Goal: Navigation & Orientation: Find specific page/section

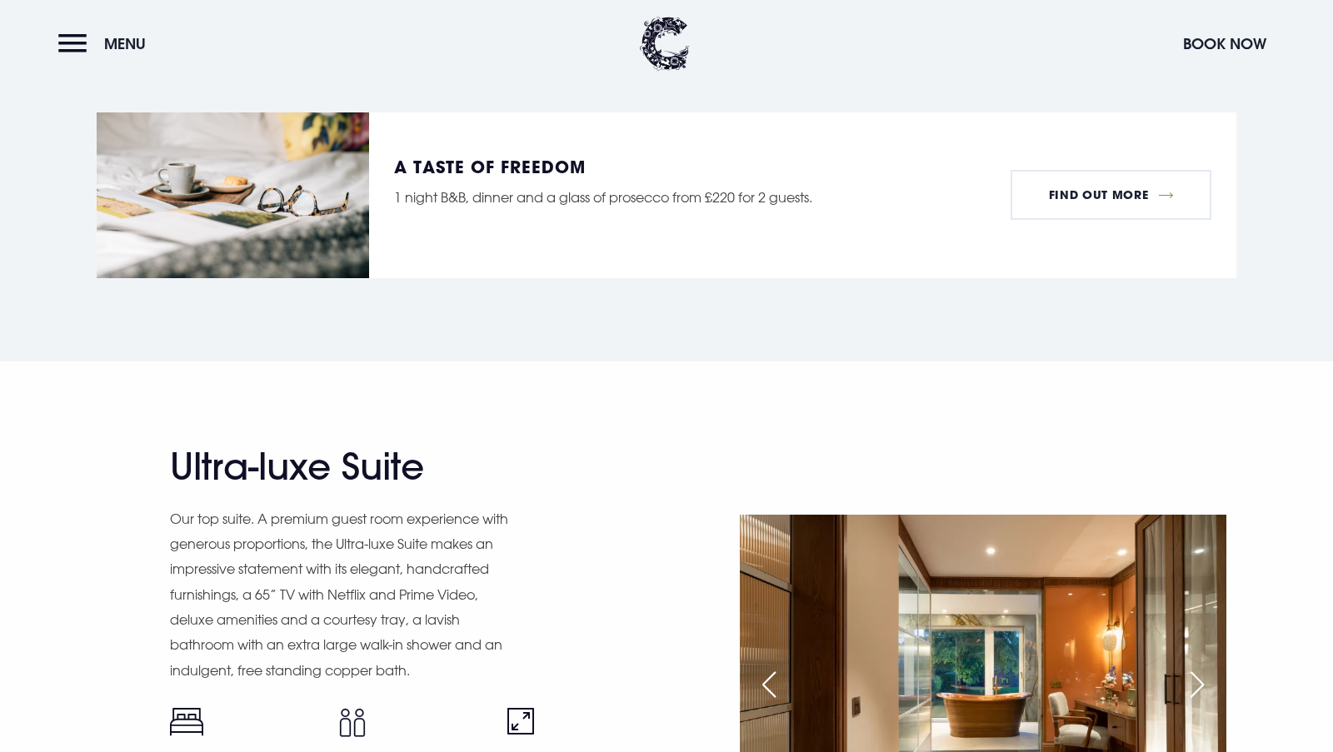
scroll to position [2166, 0]
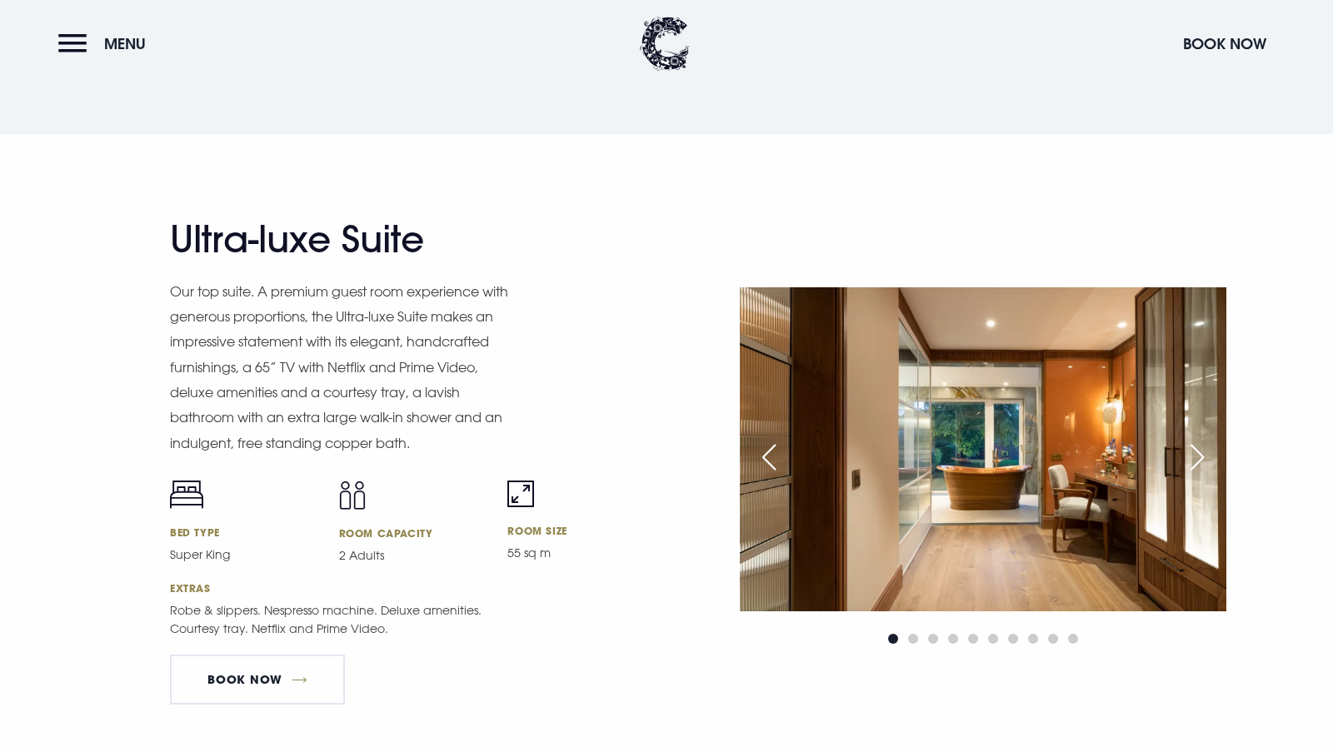
click at [1187, 453] on div "Next slide" at bounding box center [1197, 457] width 42 height 37
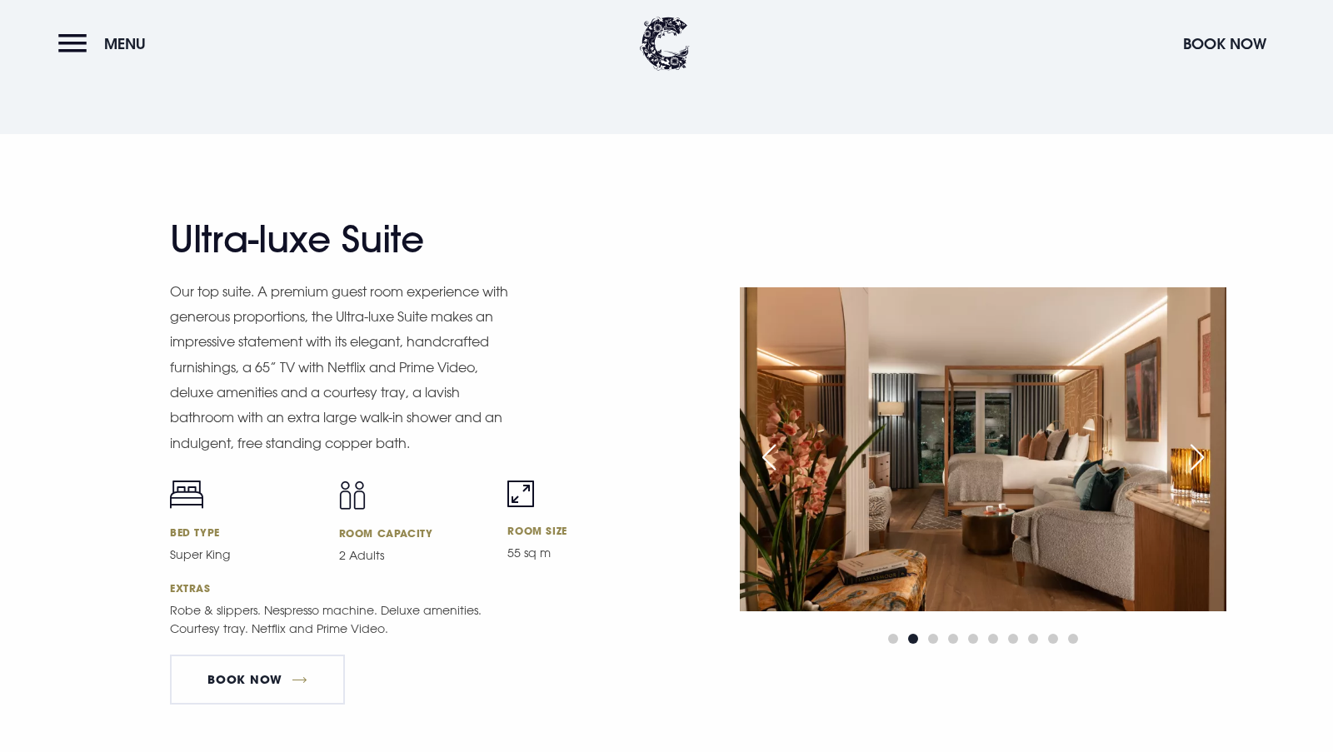
click at [1187, 453] on div "Next slide" at bounding box center [1197, 457] width 42 height 37
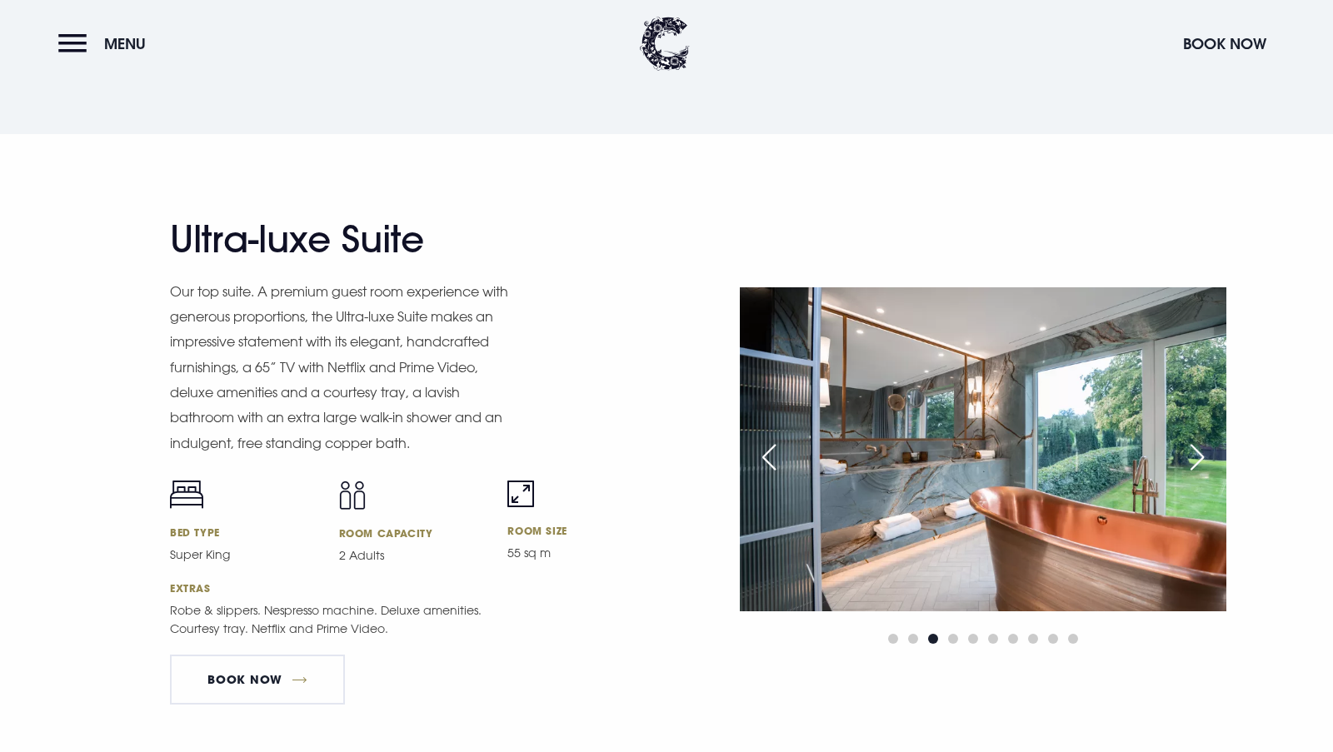
click at [1187, 453] on div "Next slide" at bounding box center [1197, 457] width 42 height 37
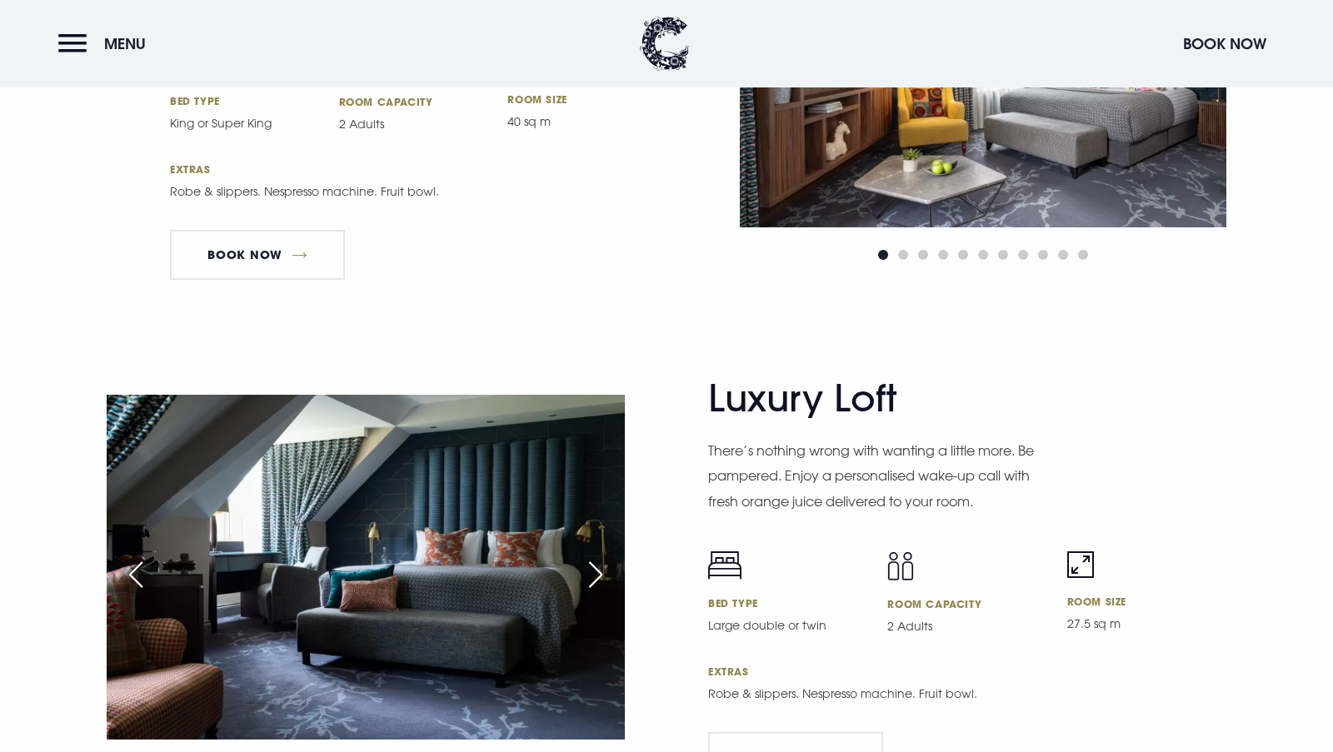
scroll to position [3333, 0]
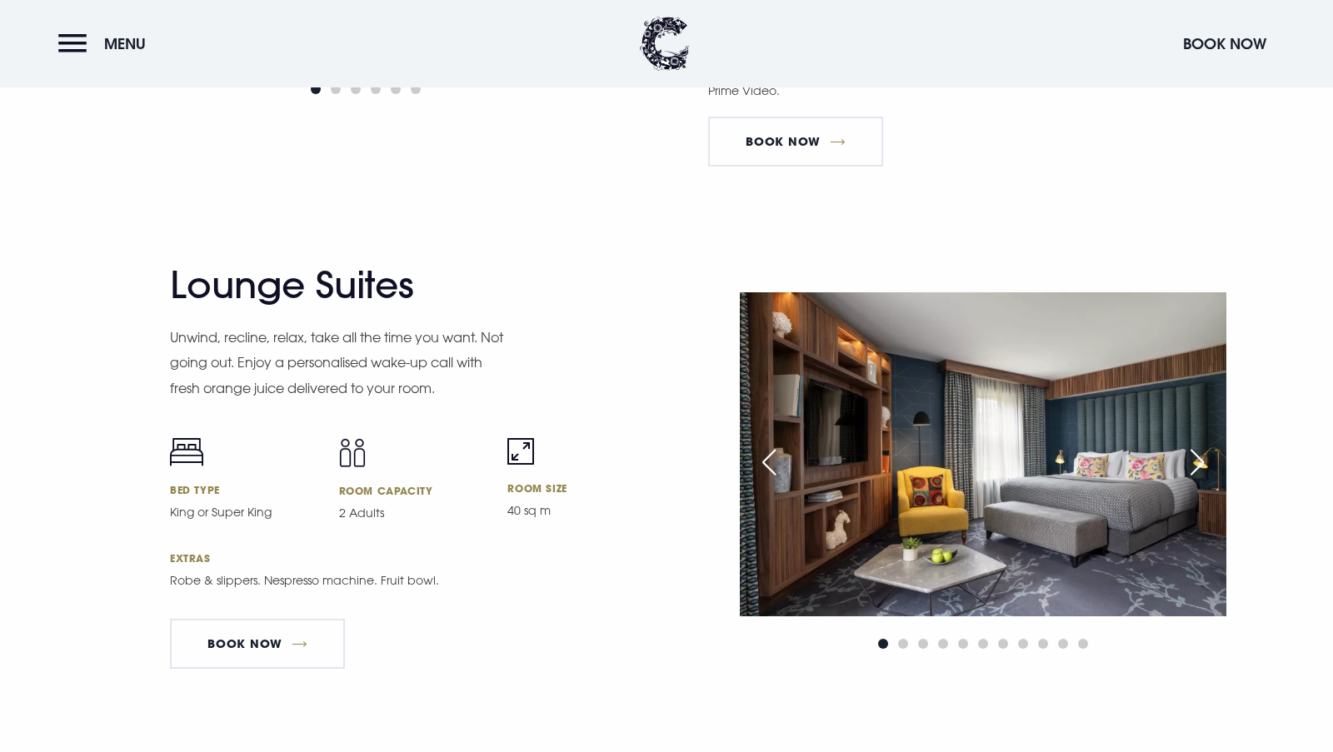
click at [1189, 455] on div "Next slide" at bounding box center [1197, 462] width 42 height 37
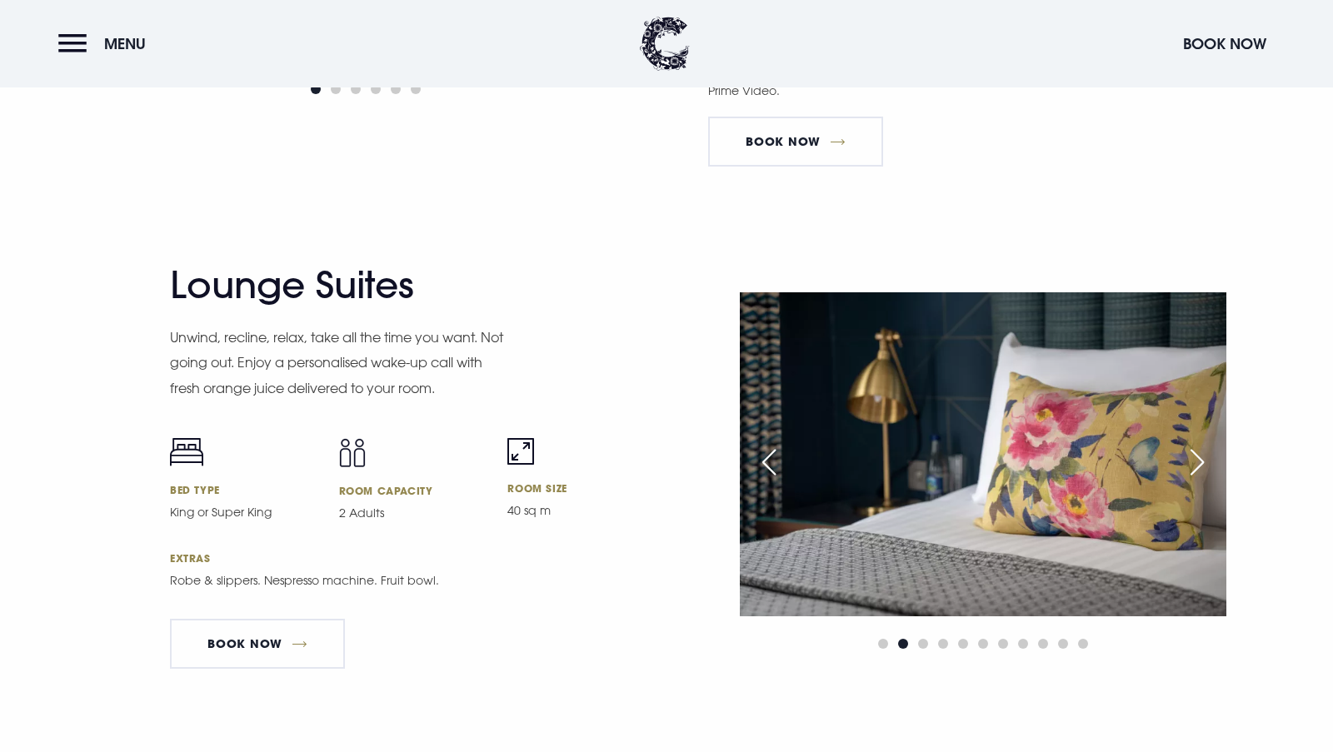
click at [1189, 455] on div "Next slide" at bounding box center [1197, 462] width 42 height 37
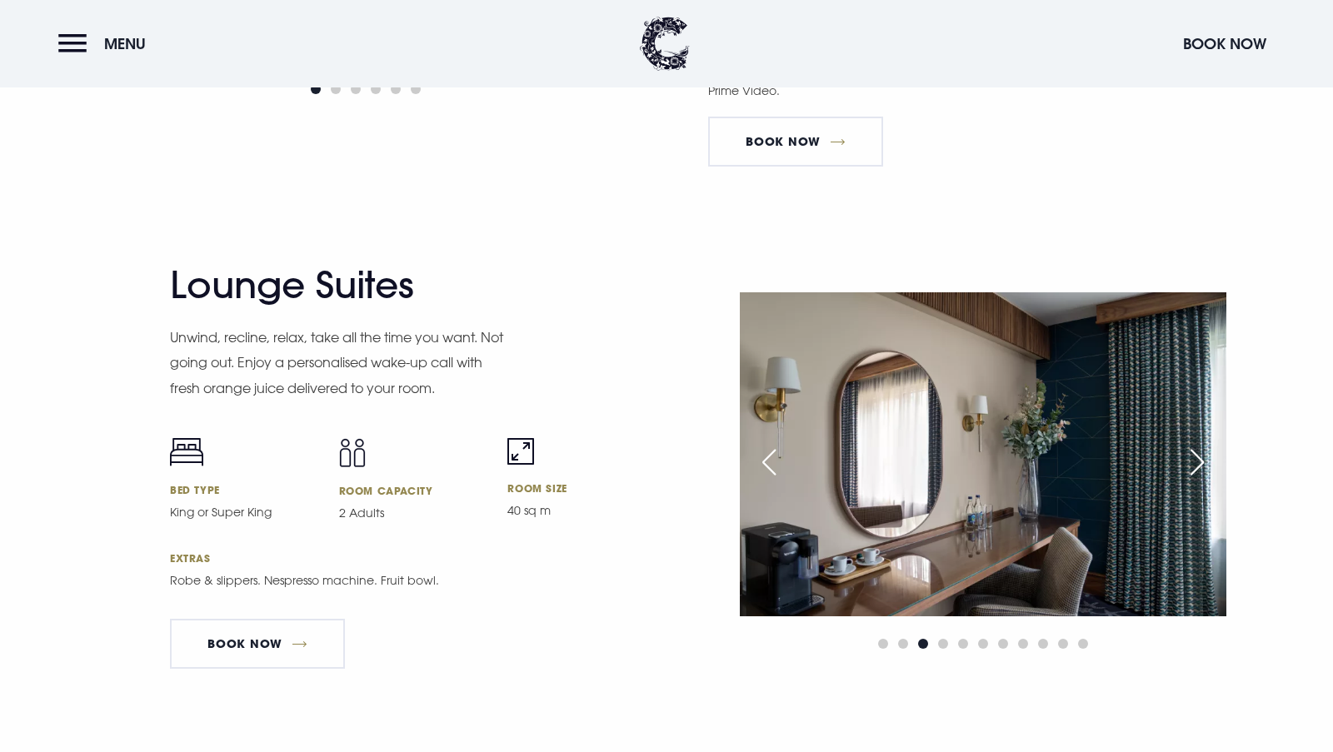
click at [1189, 455] on div "Next slide" at bounding box center [1197, 462] width 42 height 37
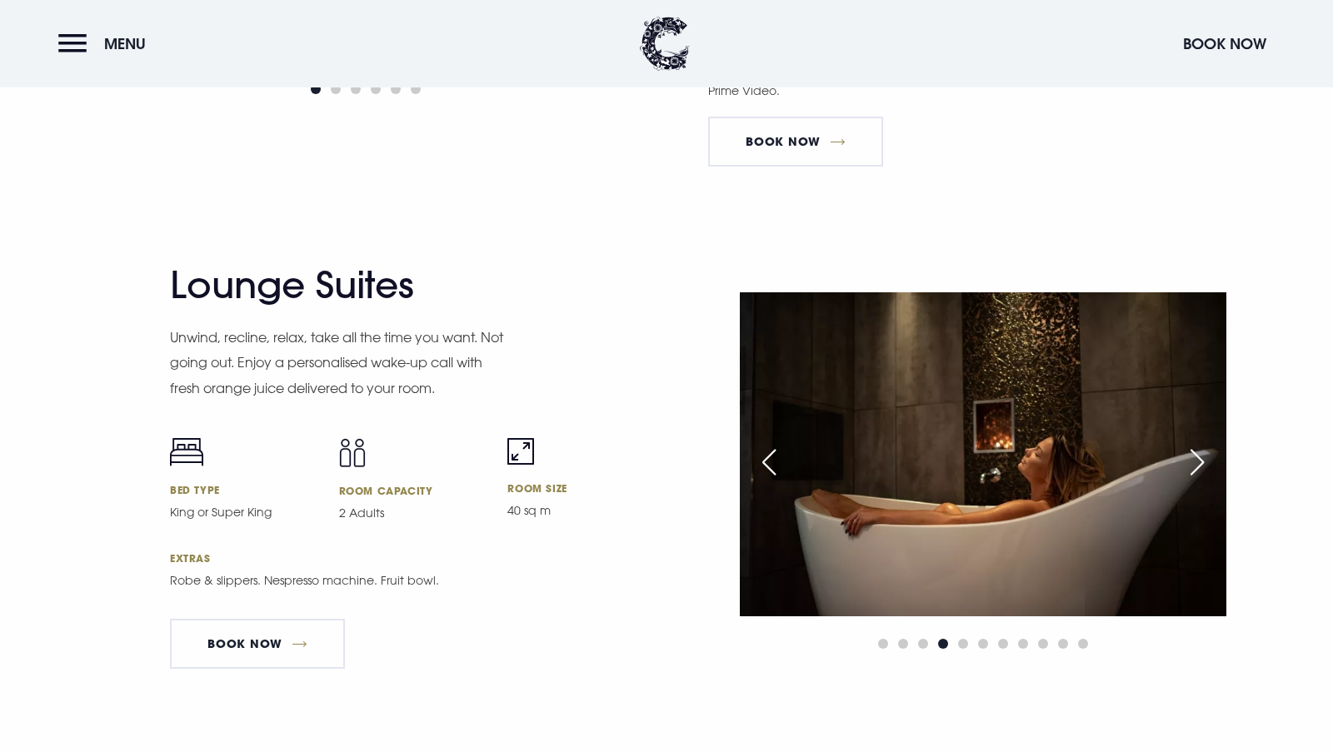
click at [1189, 455] on div "Next slide" at bounding box center [1197, 462] width 42 height 37
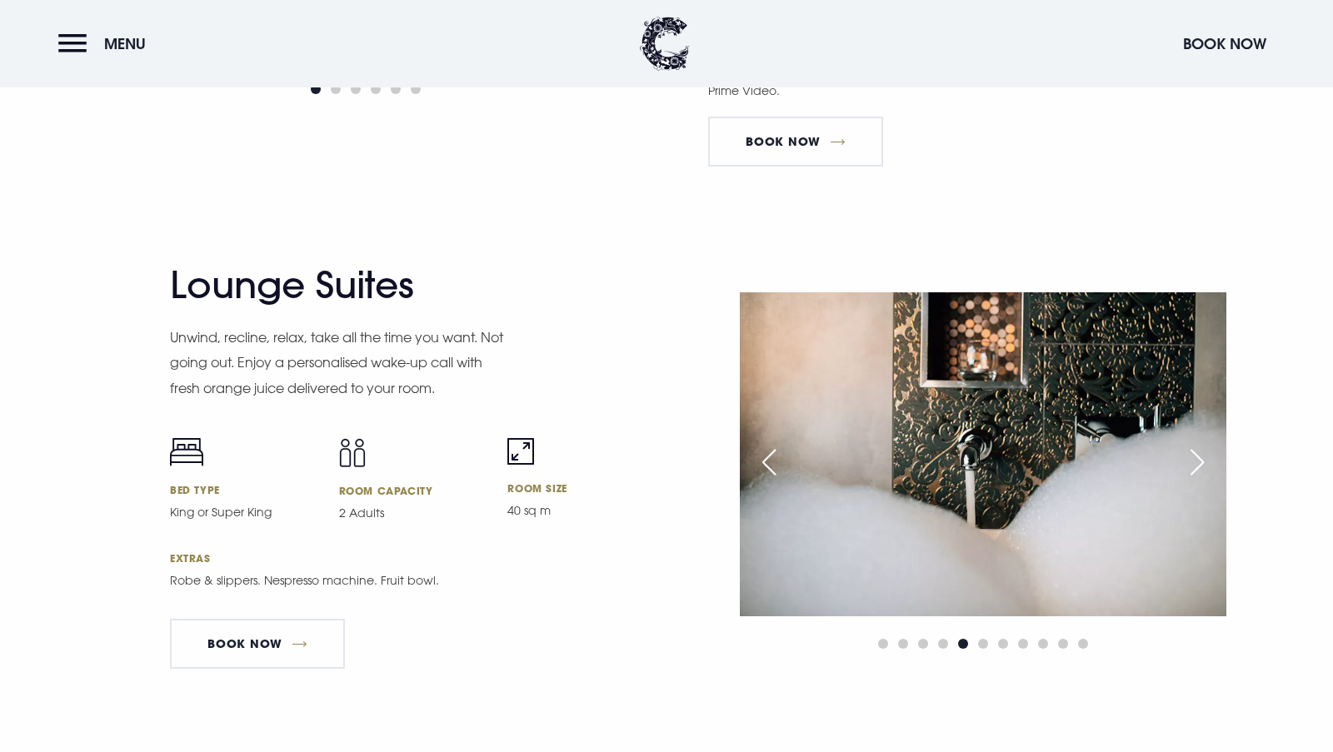
click at [1189, 455] on div "Next slide" at bounding box center [1197, 462] width 42 height 37
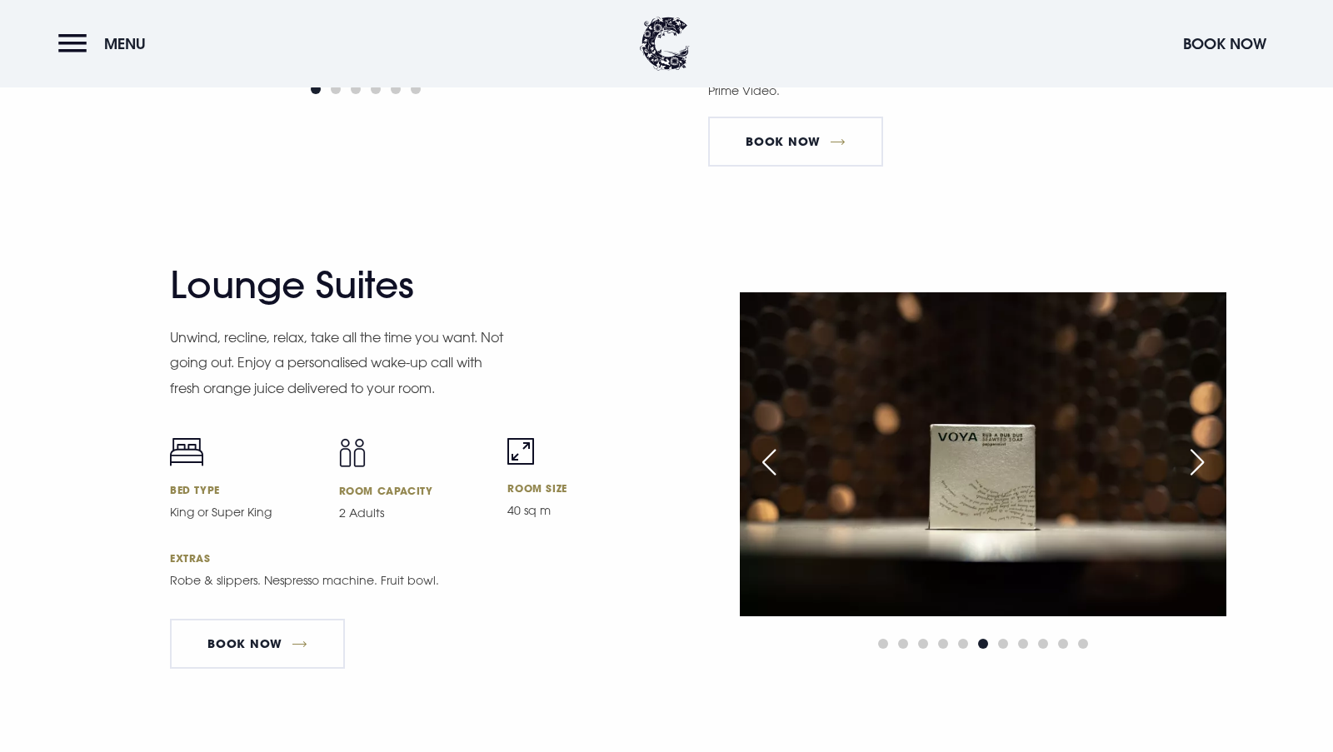
click at [1189, 455] on div "Next slide" at bounding box center [1197, 462] width 42 height 37
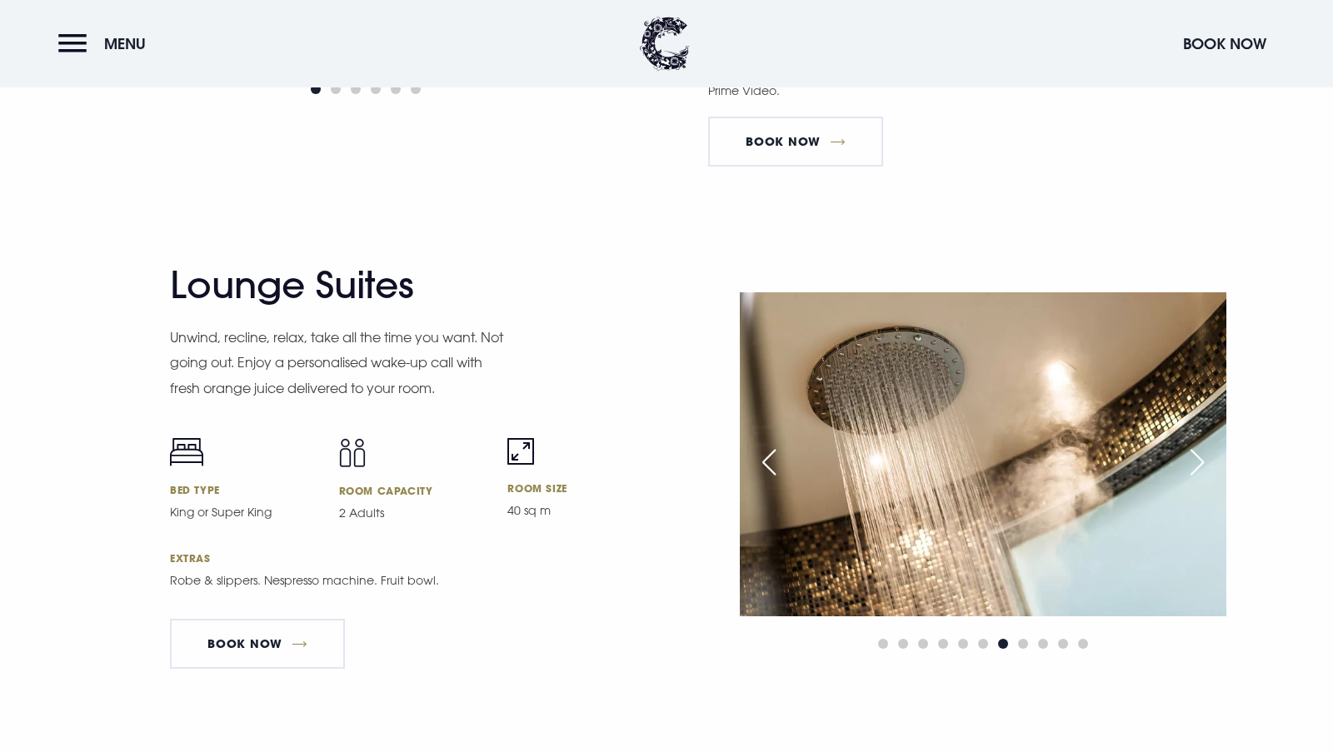
click at [1189, 455] on div "Next slide" at bounding box center [1197, 462] width 42 height 37
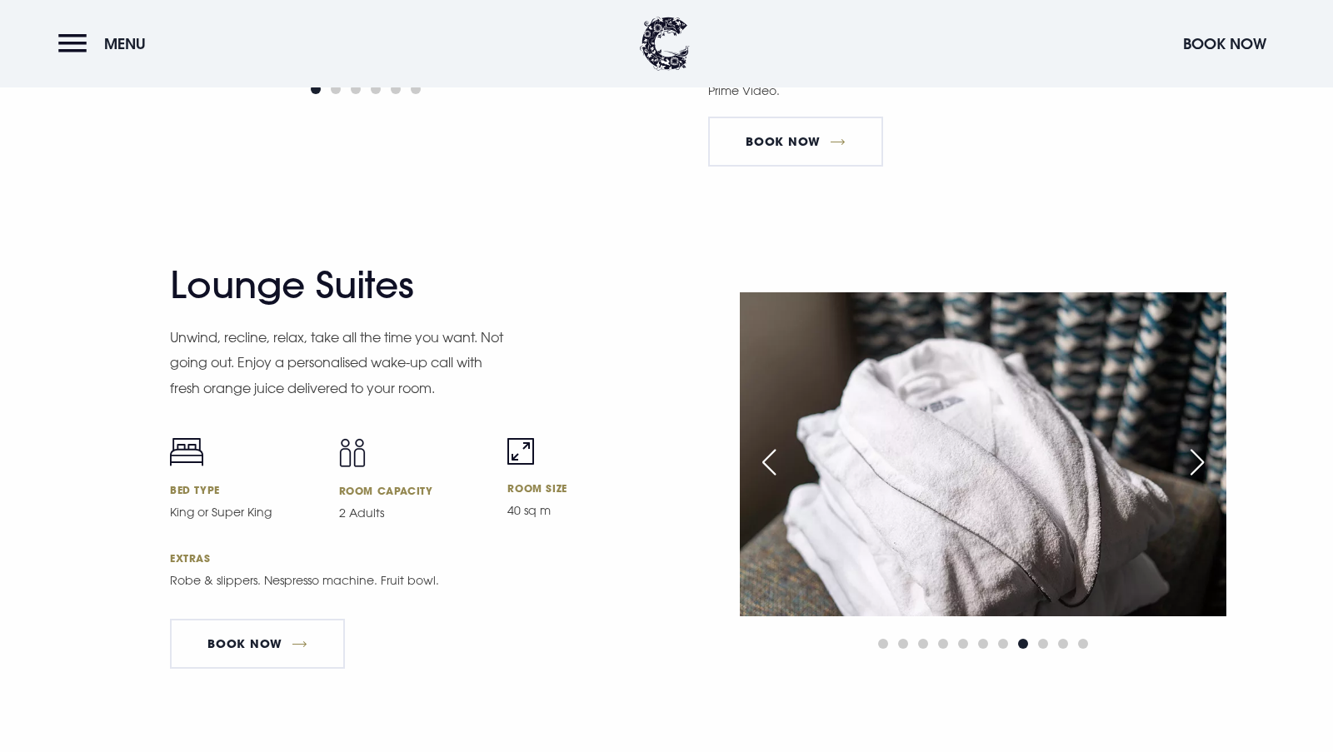
click at [1189, 455] on div "Next slide" at bounding box center [1197, 462] width 42 height 37
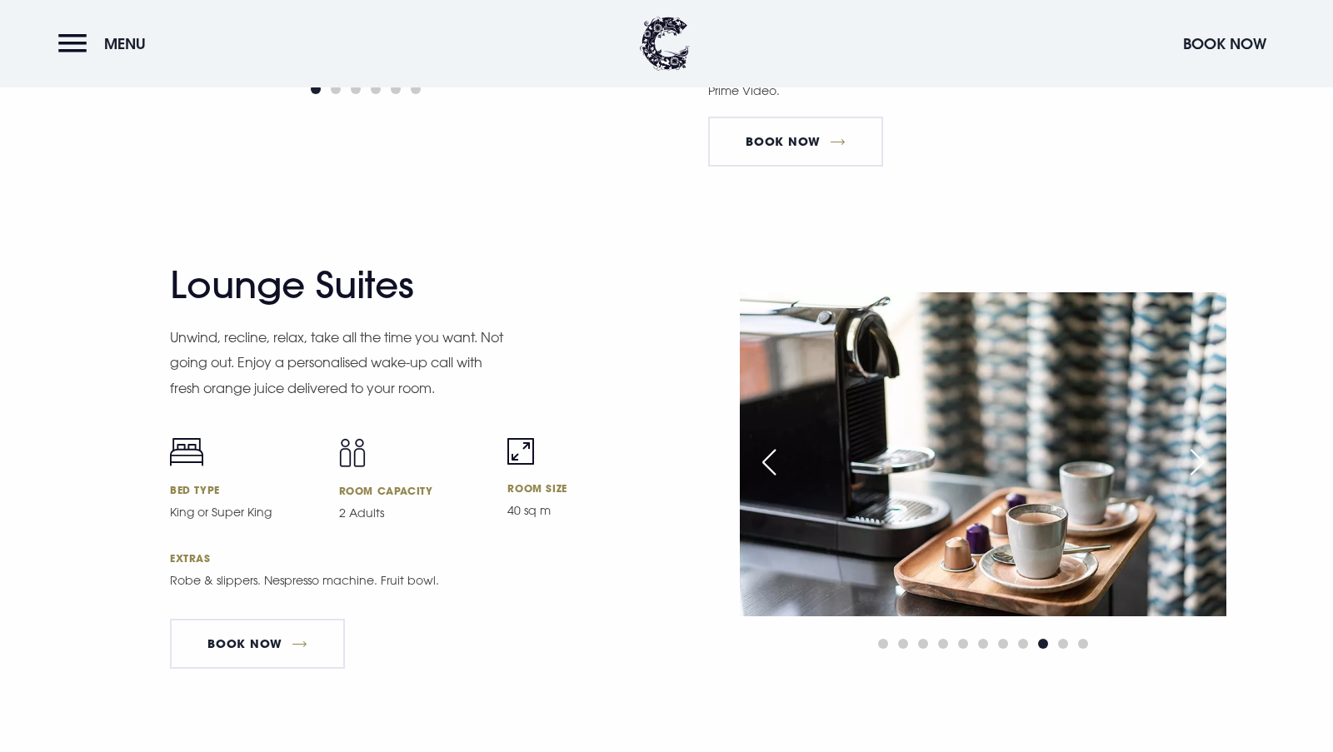
click at [1189, 455] on div "Next slide" at bounding box center [1197, 462] width 42 height 37
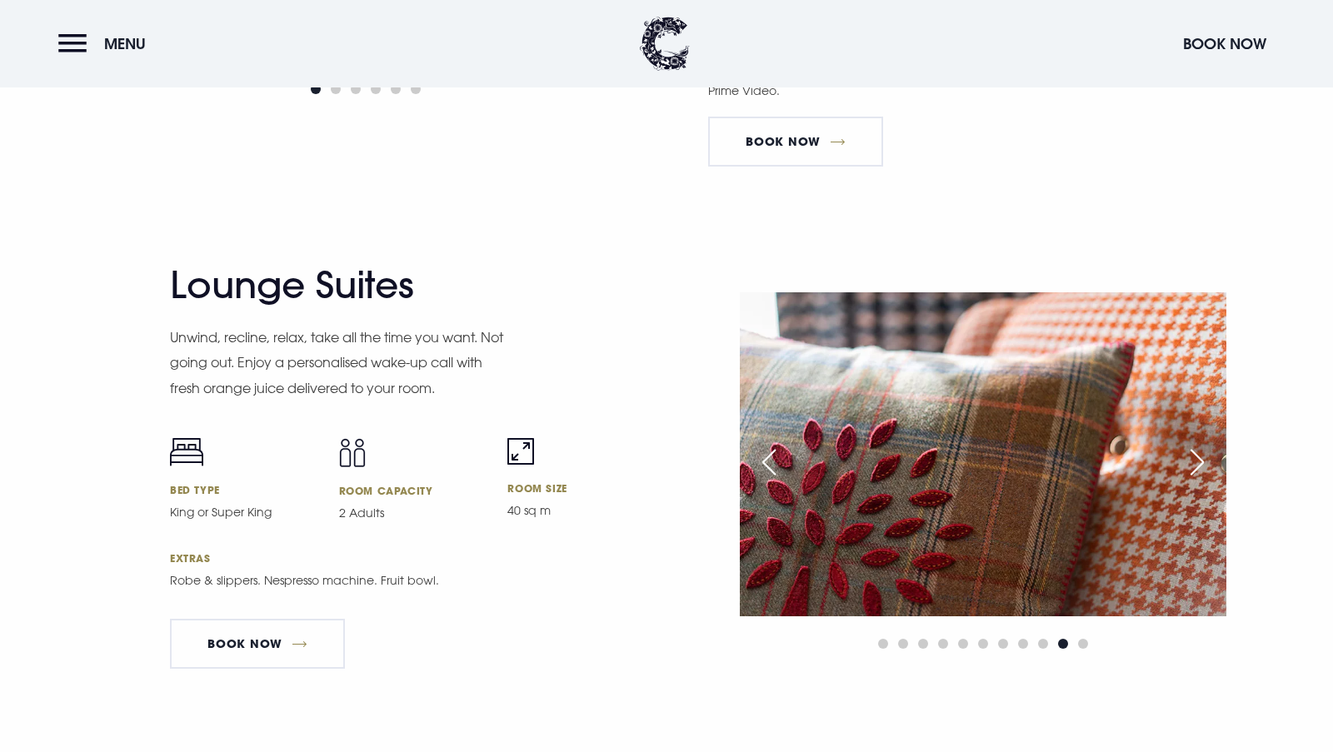
click at [1189, 455] on div "Next slide" at bounding box center [1197, 462] width 42 height 37
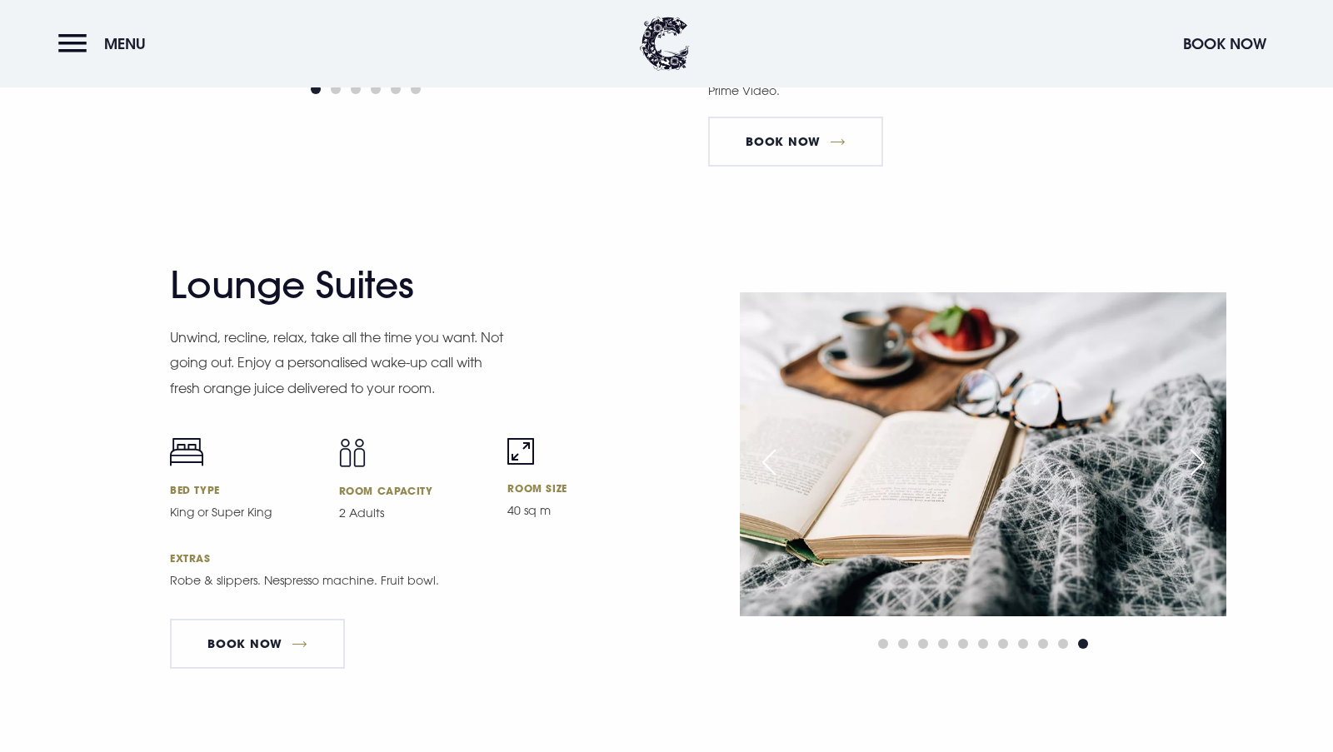
click at [1189, 455] on div "Next slide" at bounding box center [1197, 462] width 42 height 37
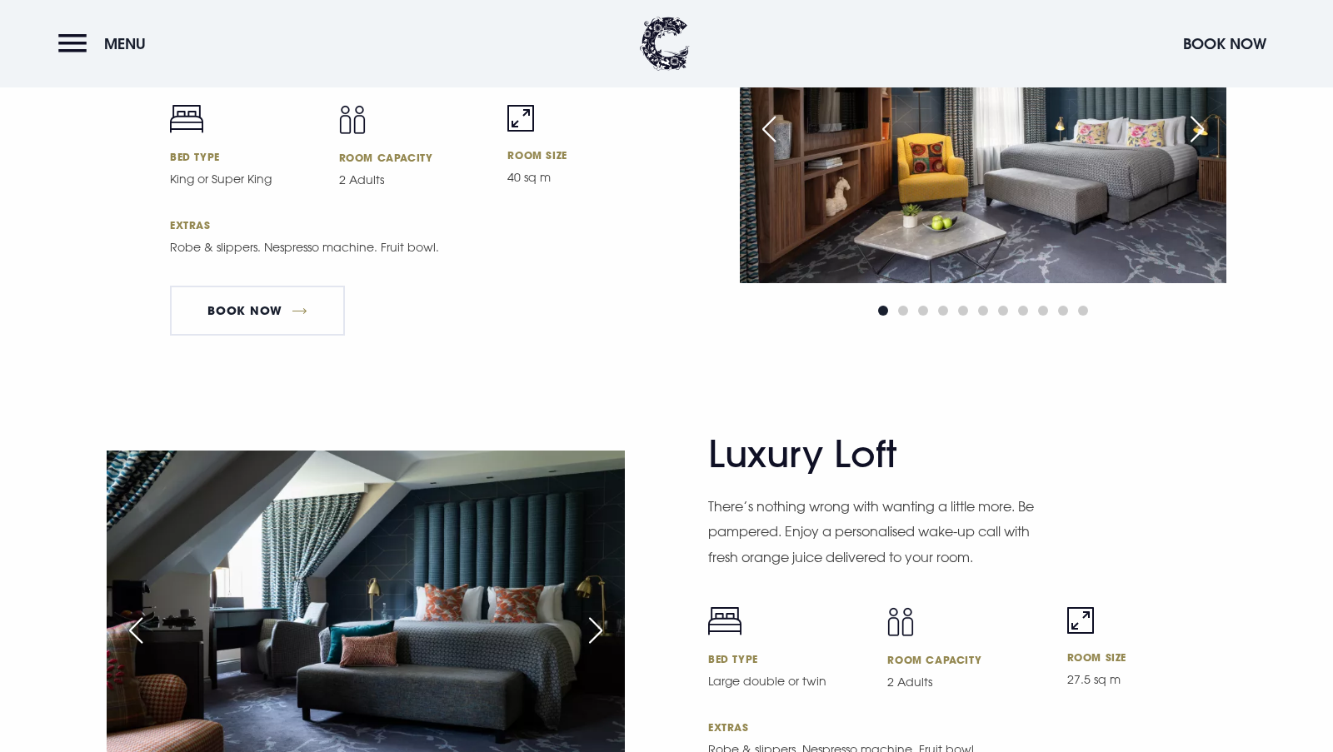
scroll to position [3916, 0]
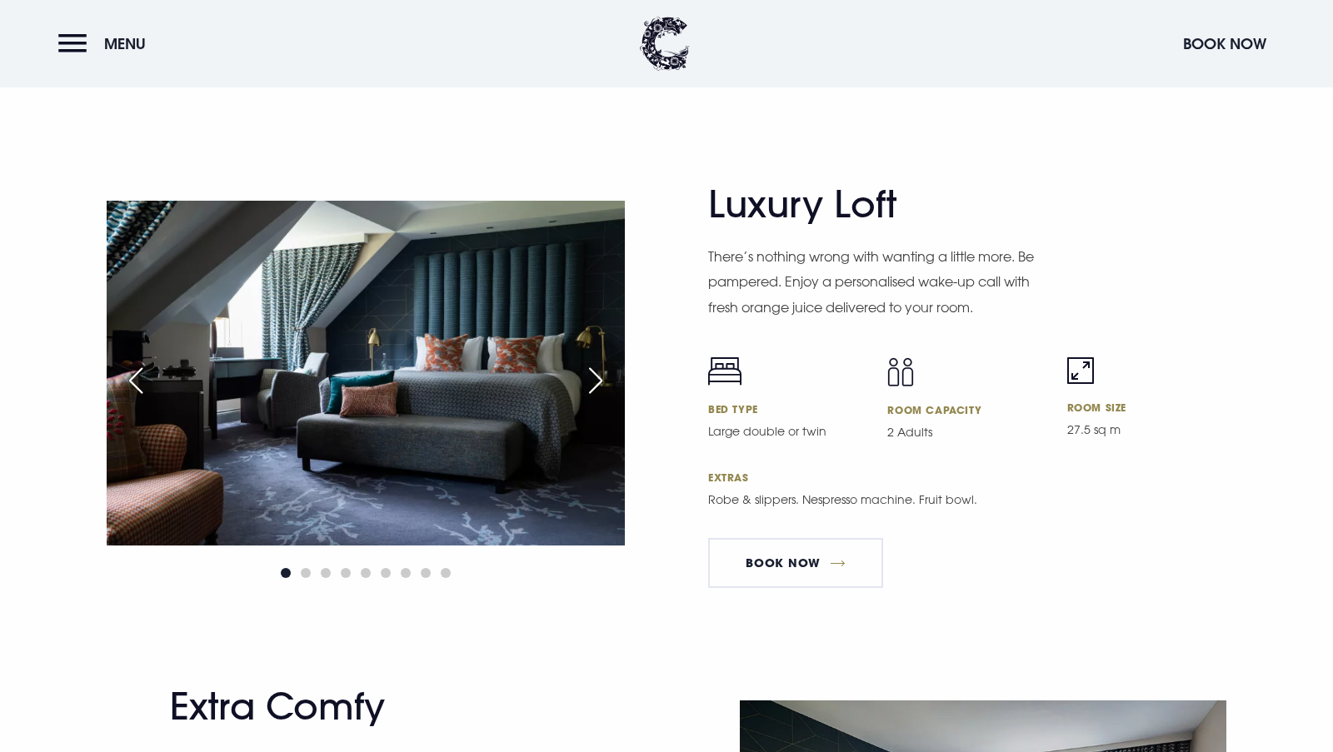
click at [610, 372] on div "Next slide" at bounding box center [596, 380] width 42 height 37
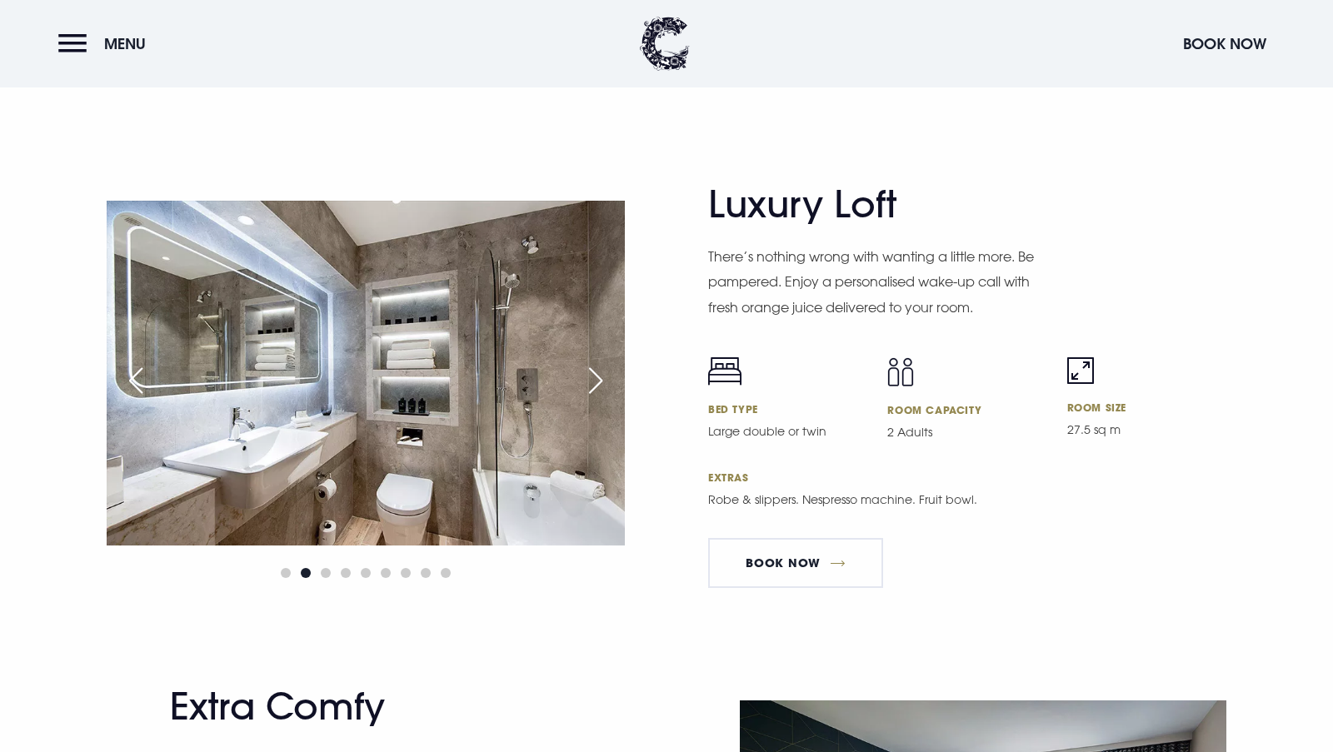
click at [605, 377] on div "Next slide" at bounding box center [596, 380] width 42 height 37
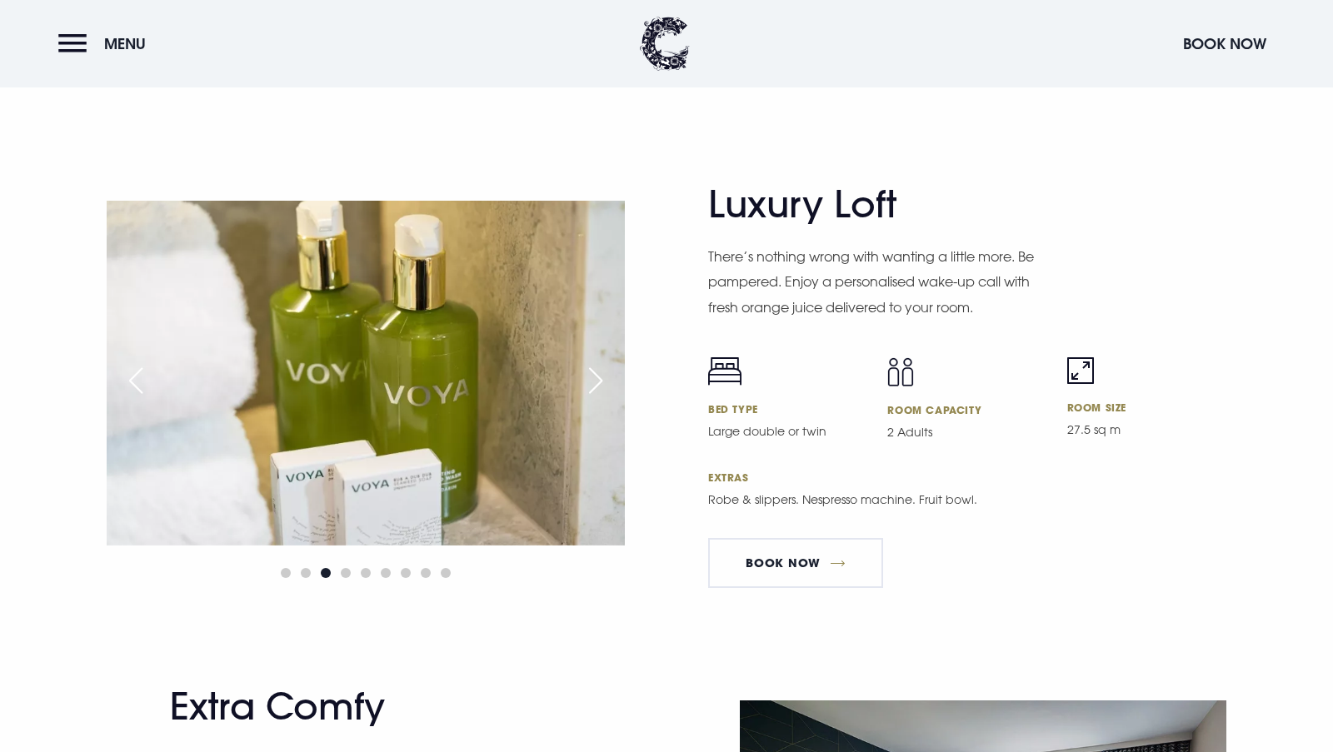
click at [605, 377] on div "Next slide" at bounding box center [596, 380] width 42 height 37
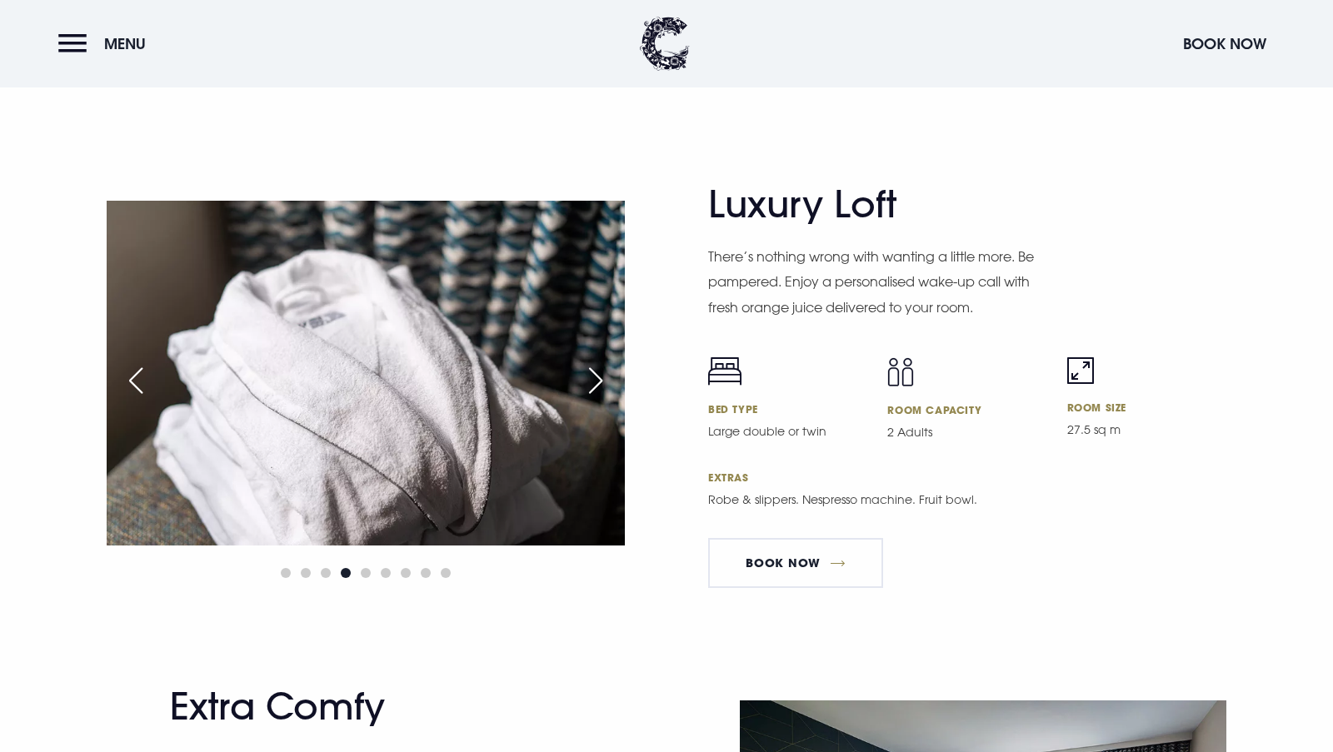
click at [605, 377] on div "Next slide" at bounding box center [596, 380] width 42 height 37
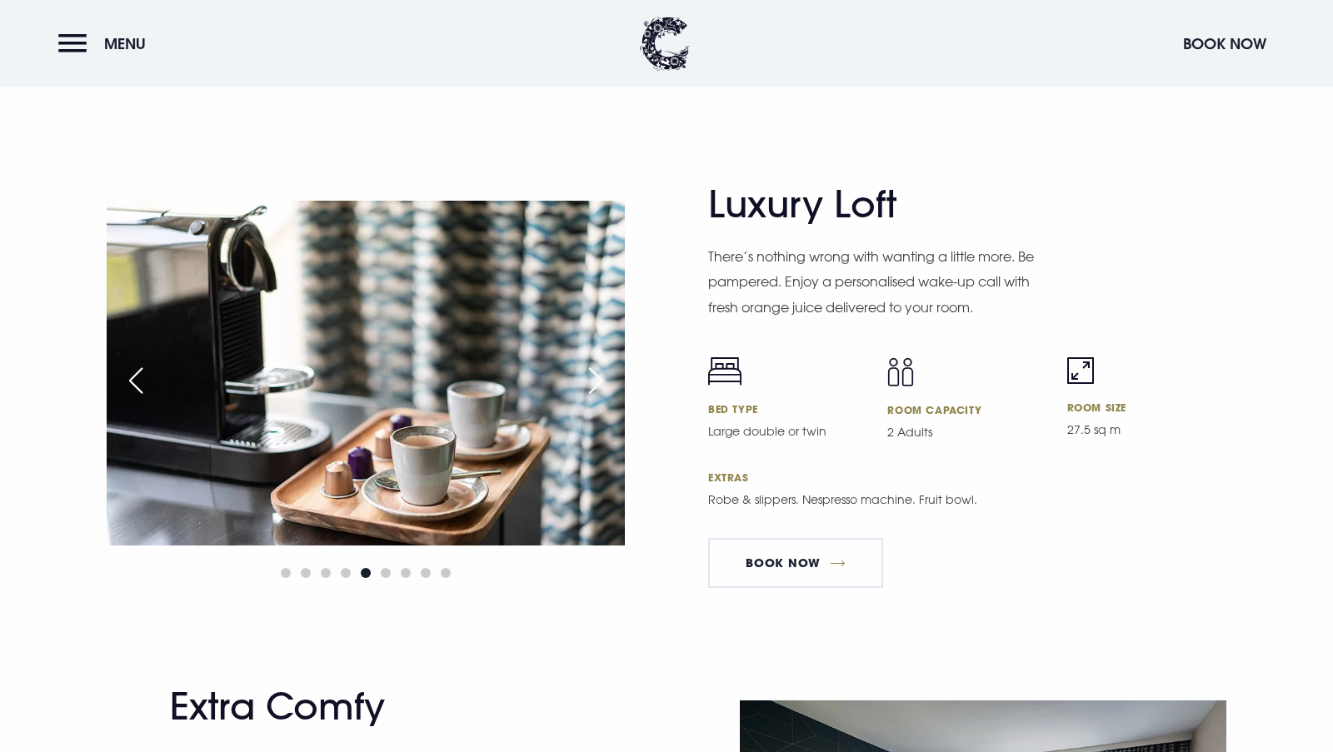
click at [605, 377] on div "Next slide" at bounding box center [596, 380] width 42 height 37
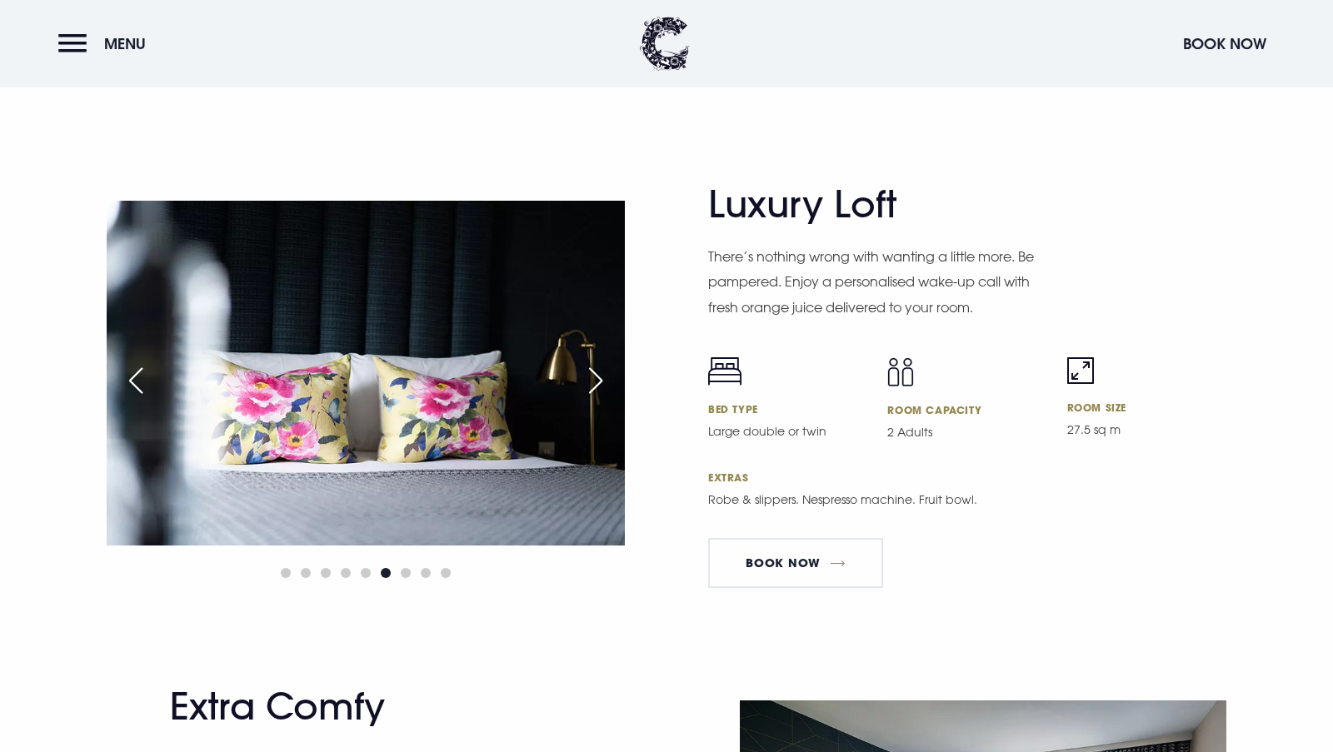
click at [605, 377] on div "Next slide" at bounding box center [596, 380] width 42 height 37
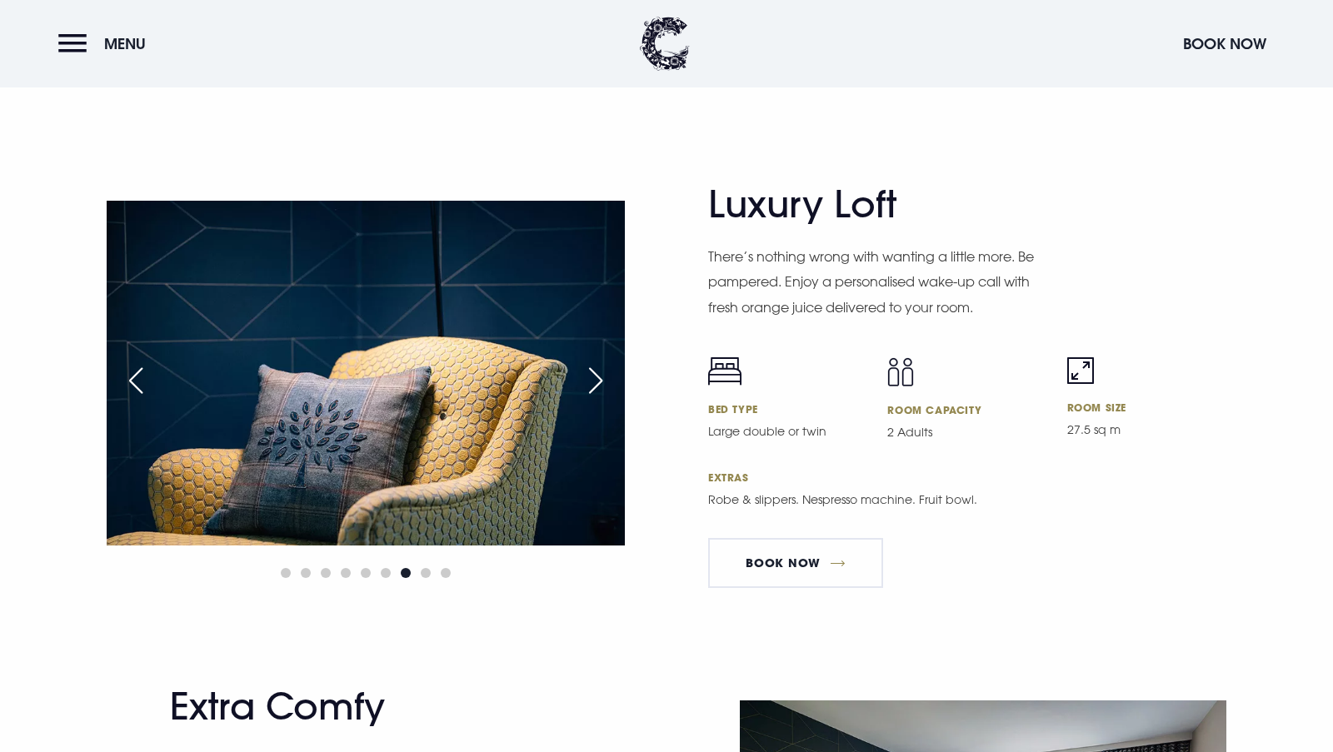
click at [605, 377] on div "Next slide" at bounding box center [596, 380] width 42 height 37
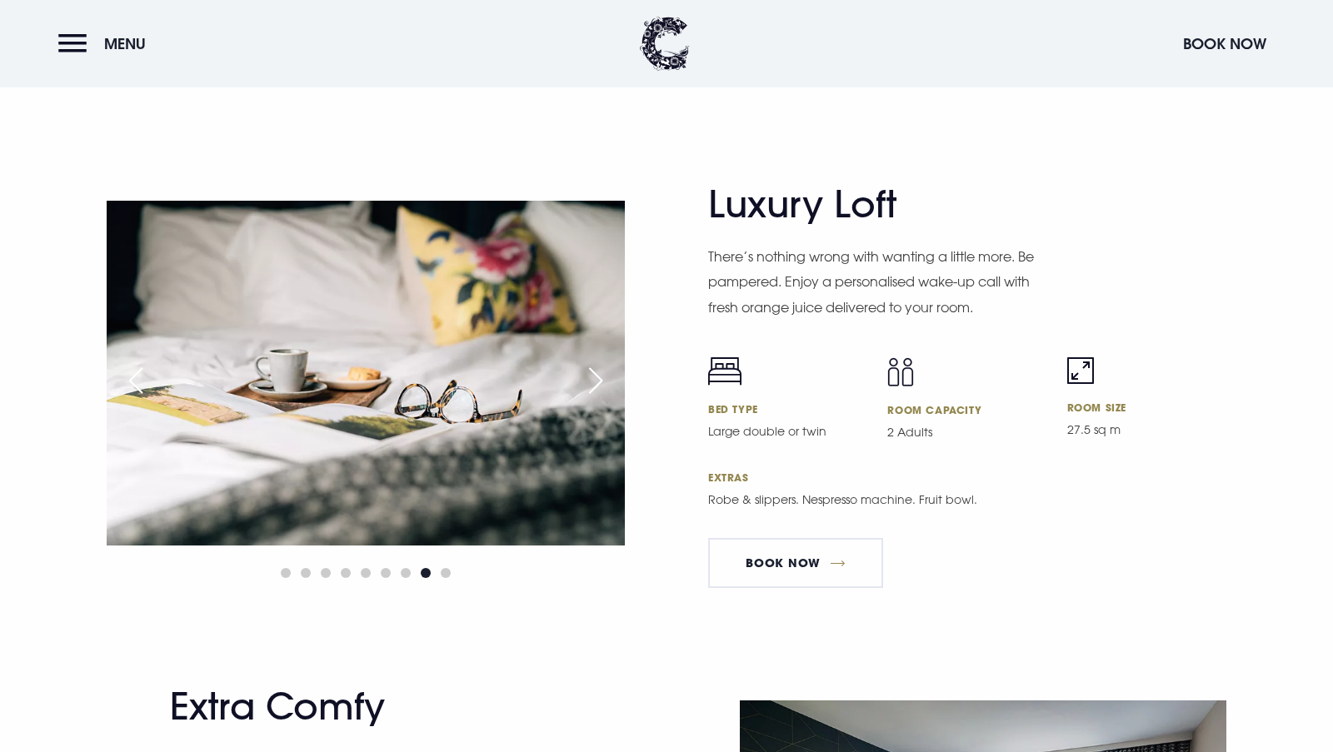
click at [605, 377] on div "Next slide" at bounding box center [596, 380] width 42 height 37
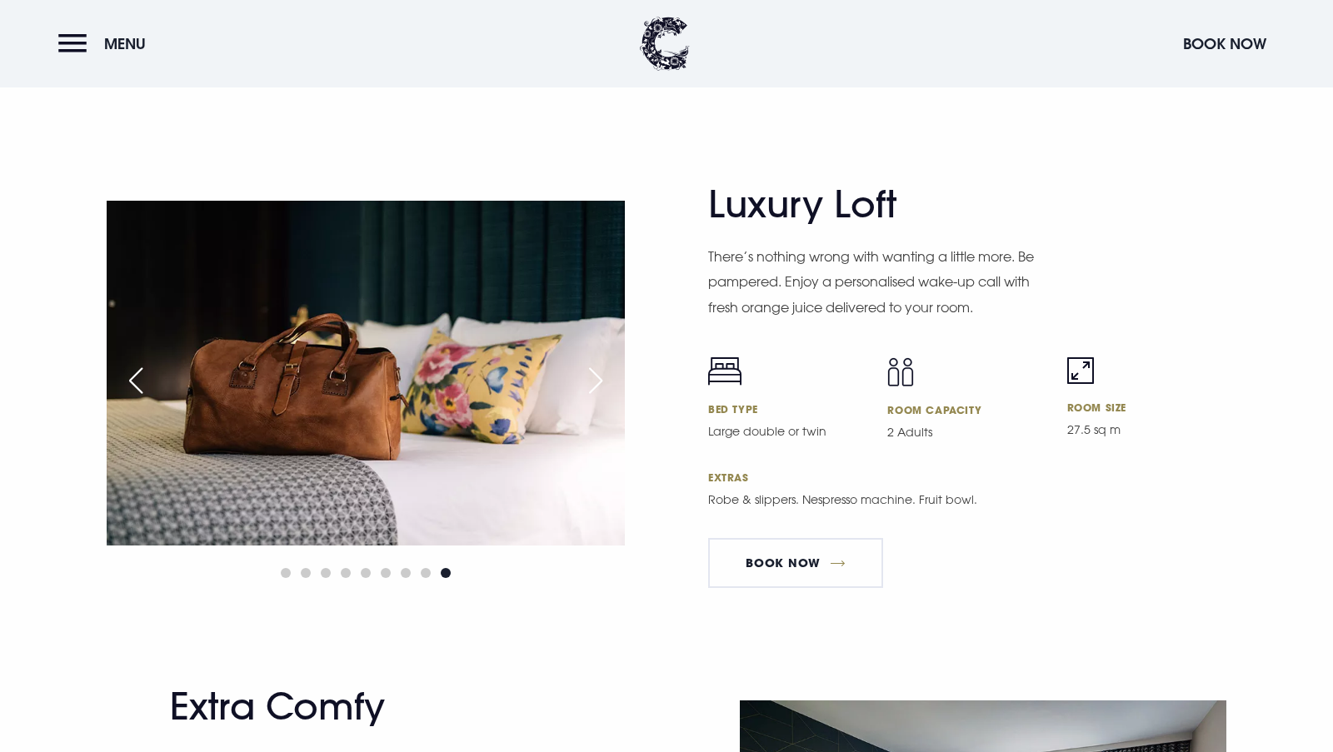
click at [605, 377] on div "Next slide" at bounding box center [596, 380] width 42 height 37
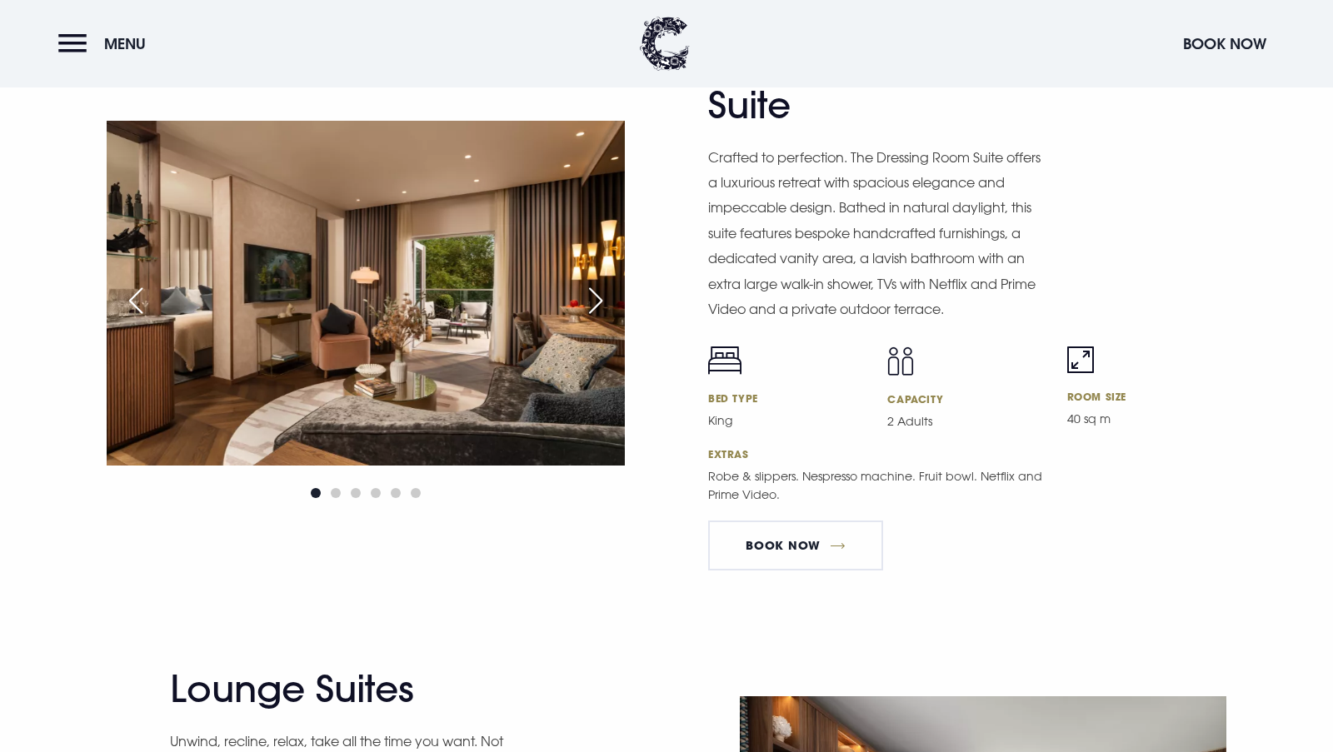
scroll to position [3333, 0]
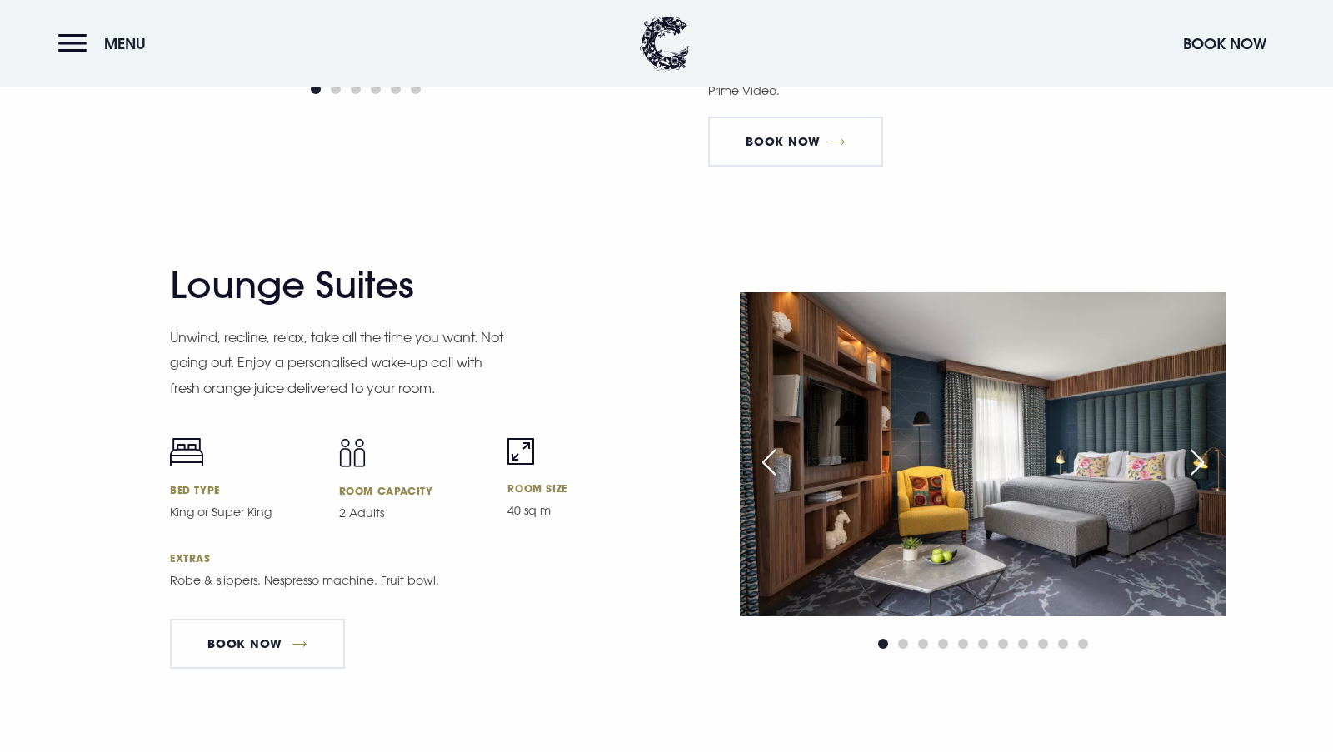
click at [1052, 442] on img at bounding box center [983, 454] width 487 height 324
click at [1201, 447] on div "Next slide" at bounding box center [1197, 462] width 42 height 37
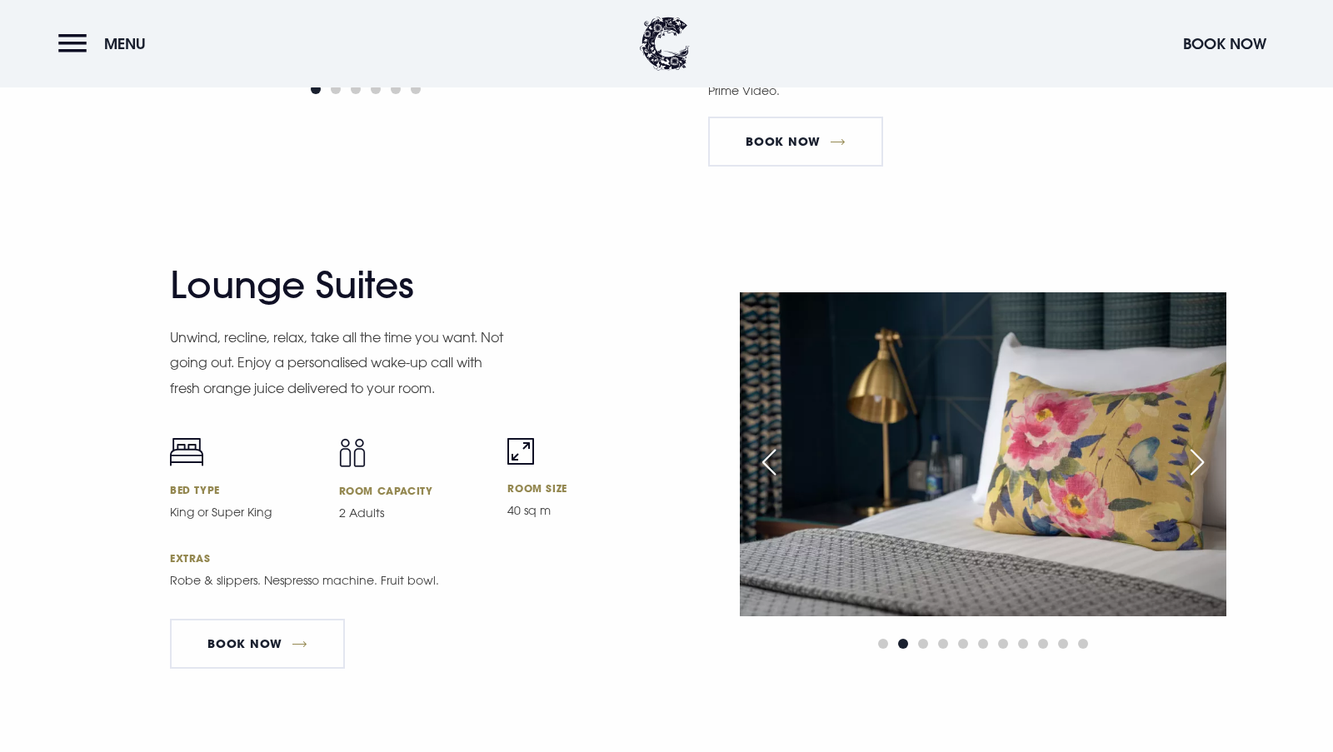
click at [1201, 447] on div "Next slide" at bounding box center [1197, 462] width 42 height 37
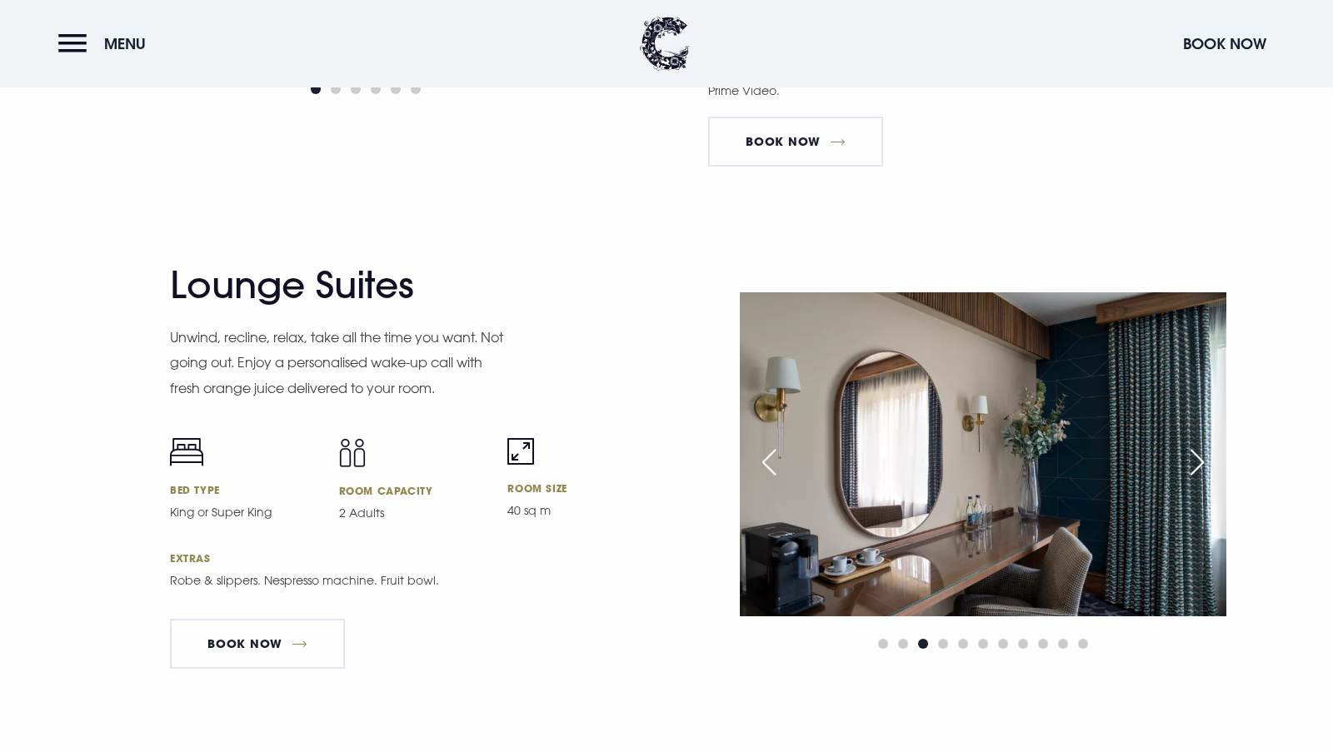
click at [1201, 447] on div "Next slide" at bounding box center [1197, 462] width 42 height 37
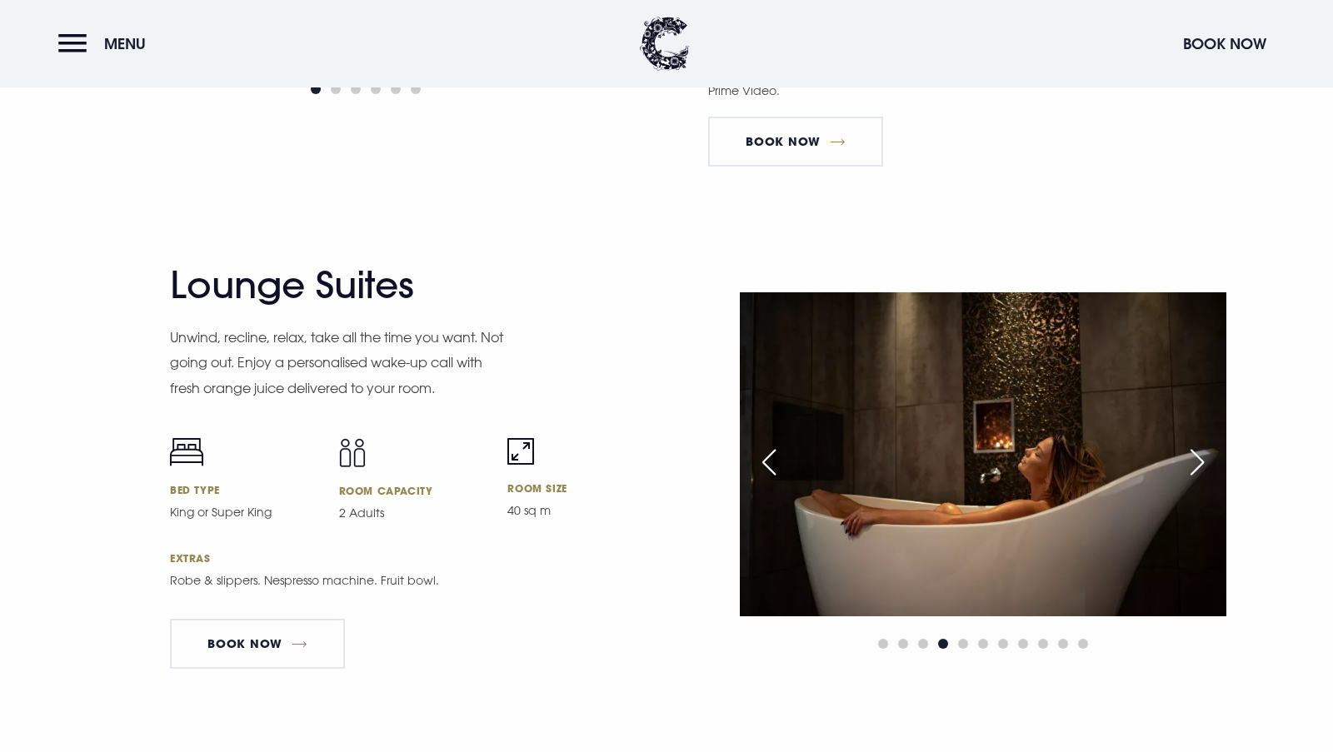
click at [1201, 447] on div "Next slide" at bounding box center [1197, 462] width 42 height 37
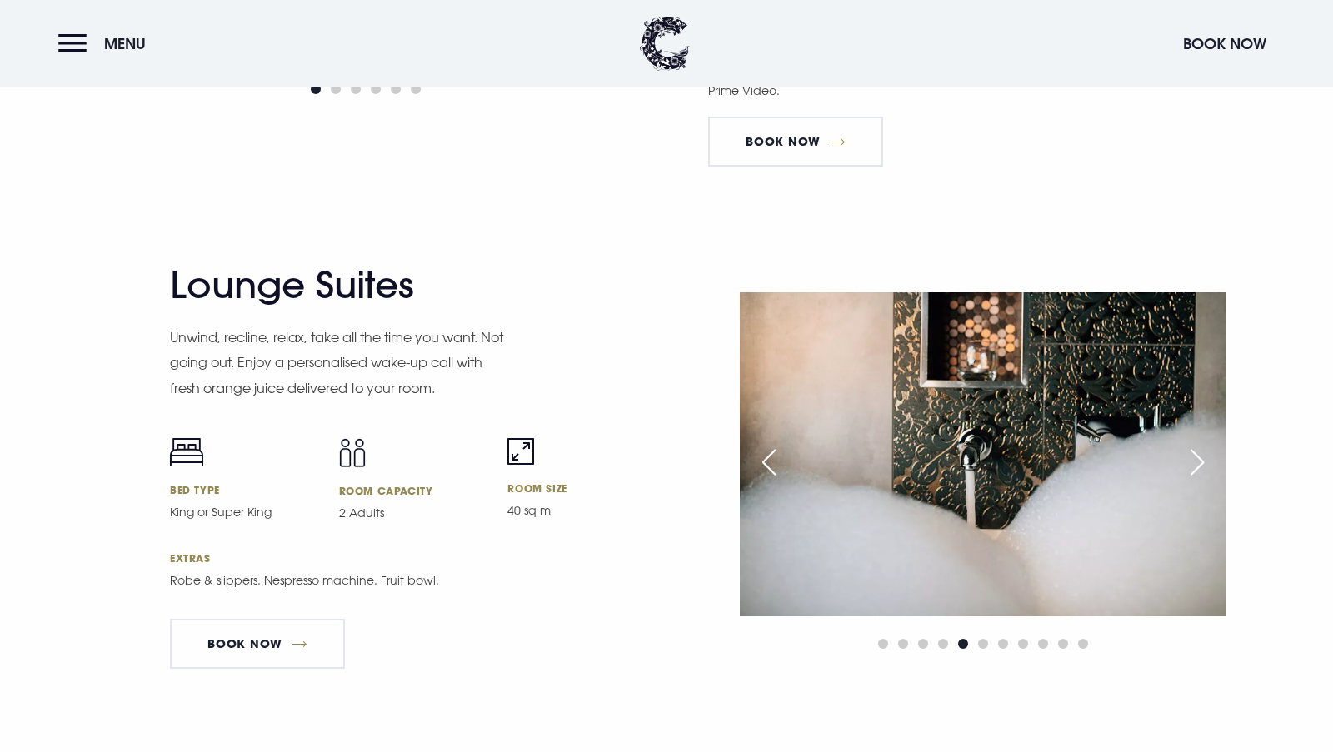
click at [1201, 447] on div "Next slide" at bounding box center [1197, 462] width 42 height 37
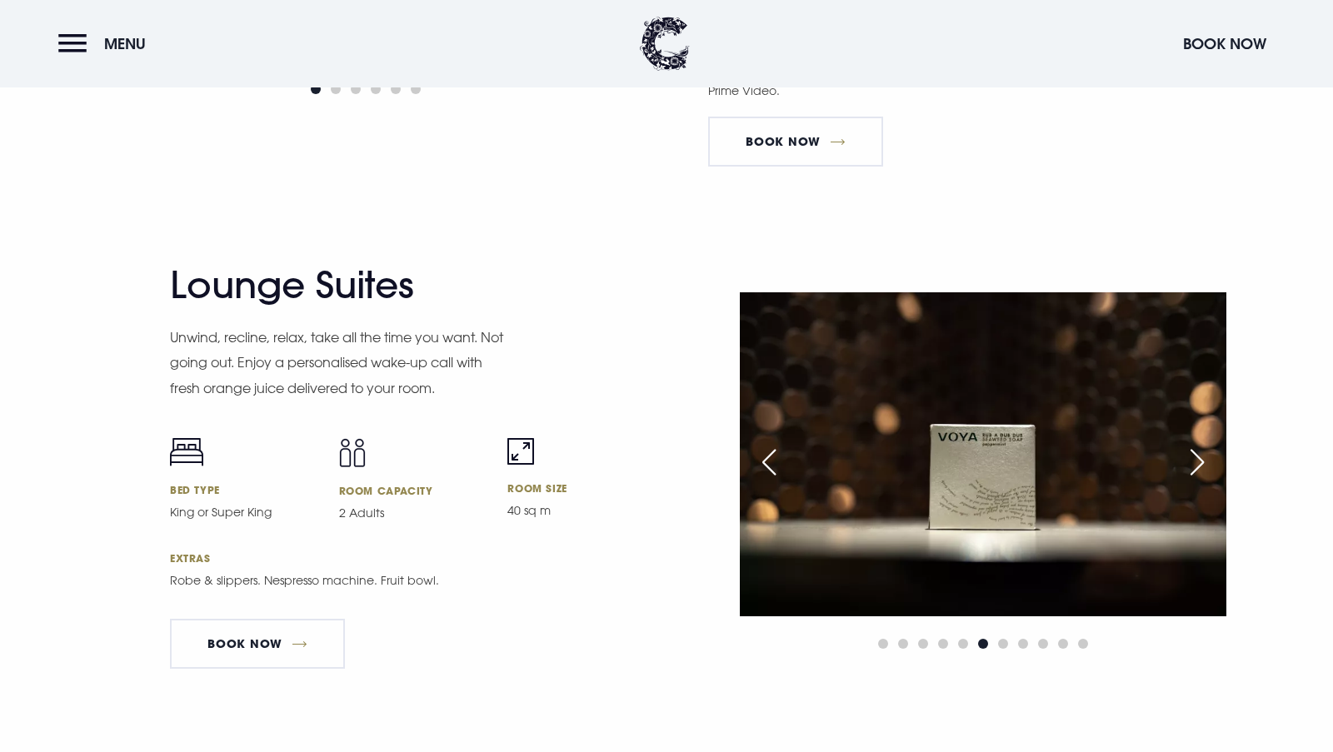
click at [1201, 447] on div "Next slide" at bounding box center [1197, 462] width 42 height 37
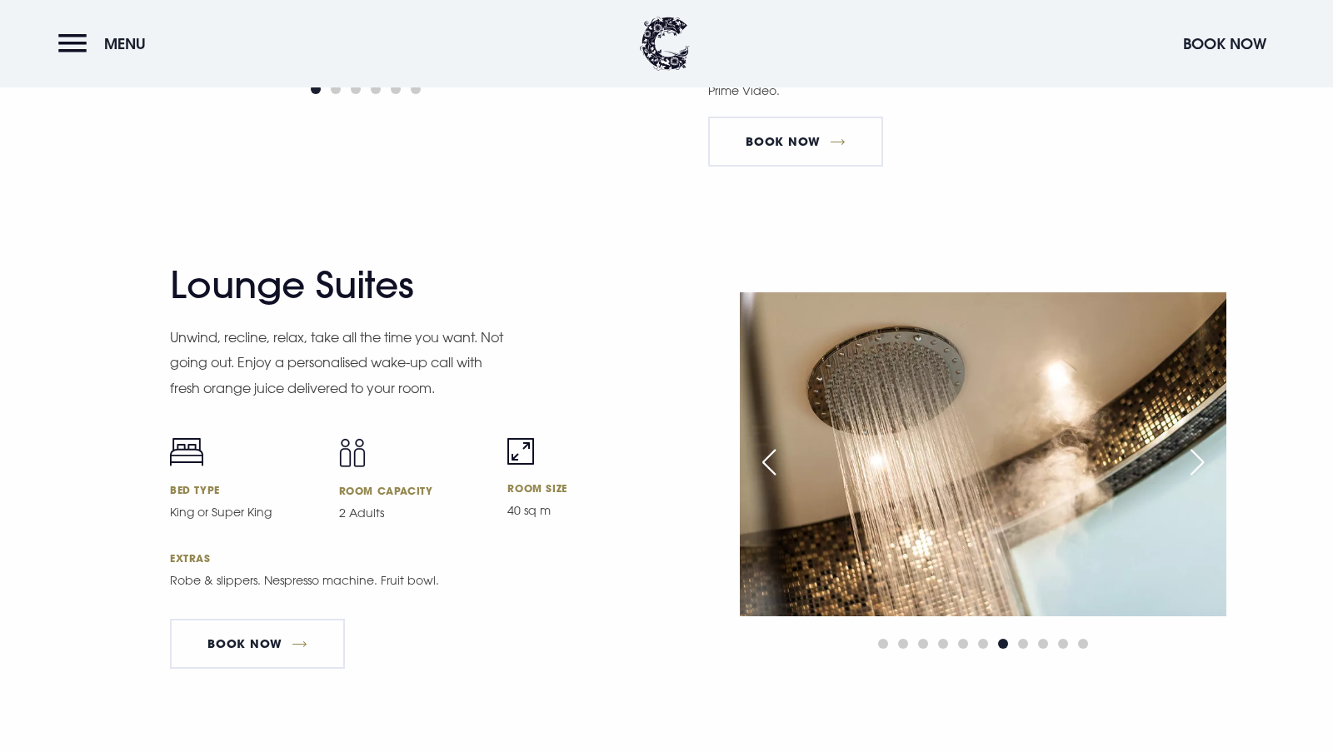
click at [1201, 447] on div "Next slide" at bounding box center [1197, 462] width 42 height 37
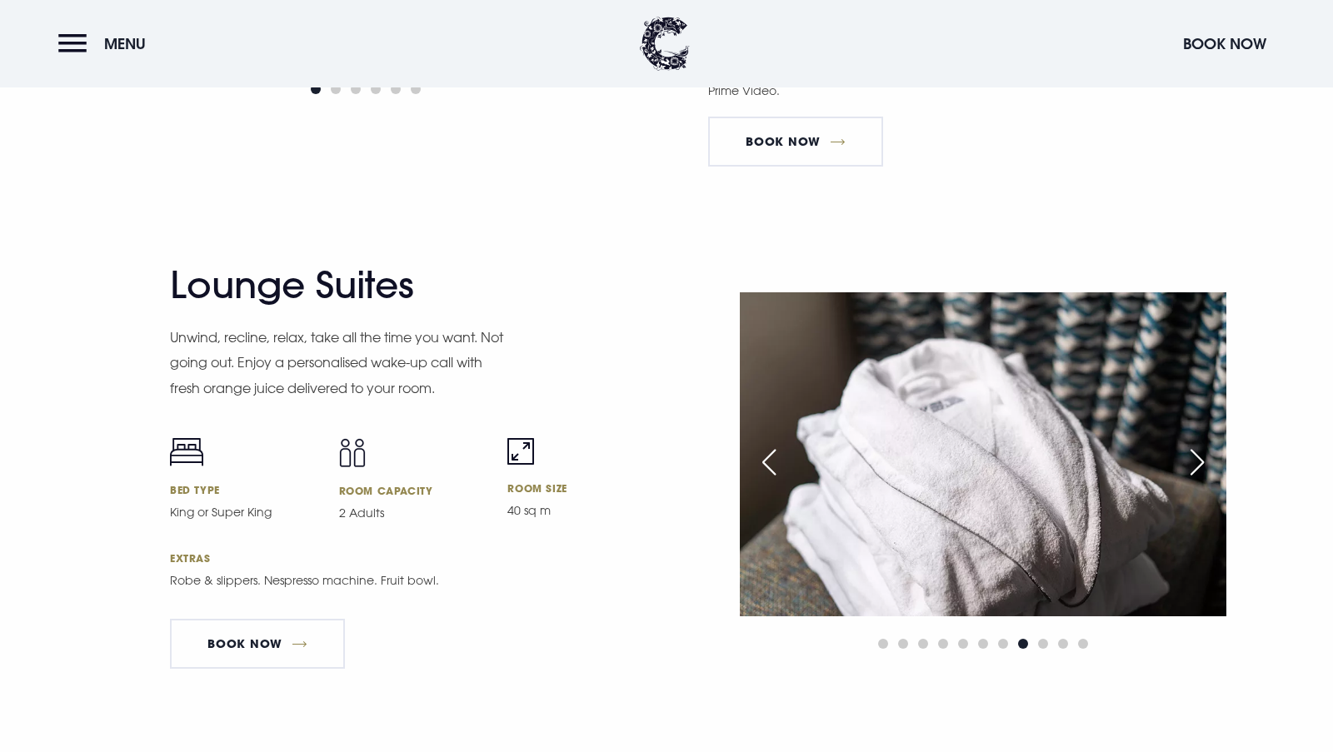
click at [1201, 447] on div "Next slide" at bounding box center [1197, 462] width 42 height 37
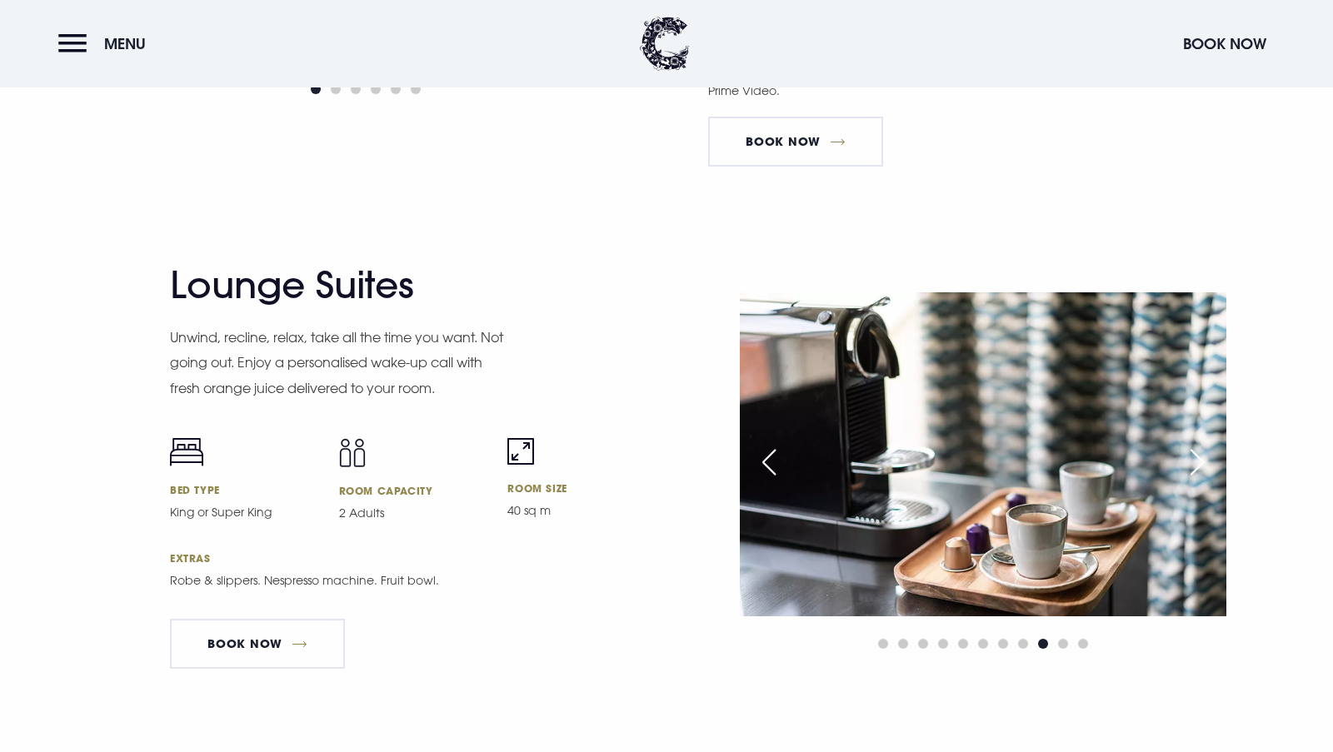
click at [1201, 447] on div "Next slide" at bounding box center [1197, 462] width 42 height 37
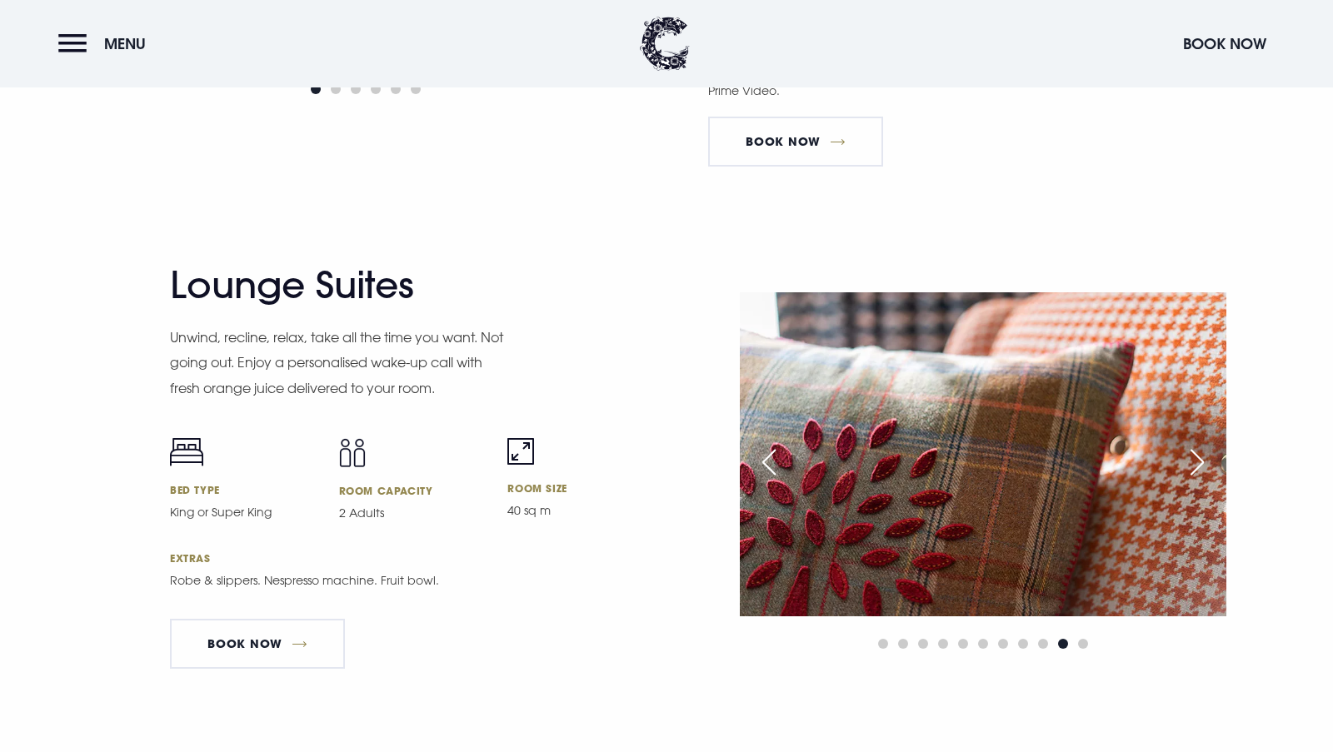
click at [1201, 447] on div "Next slide" at bounding box center [1197, 462] width 42 height 37
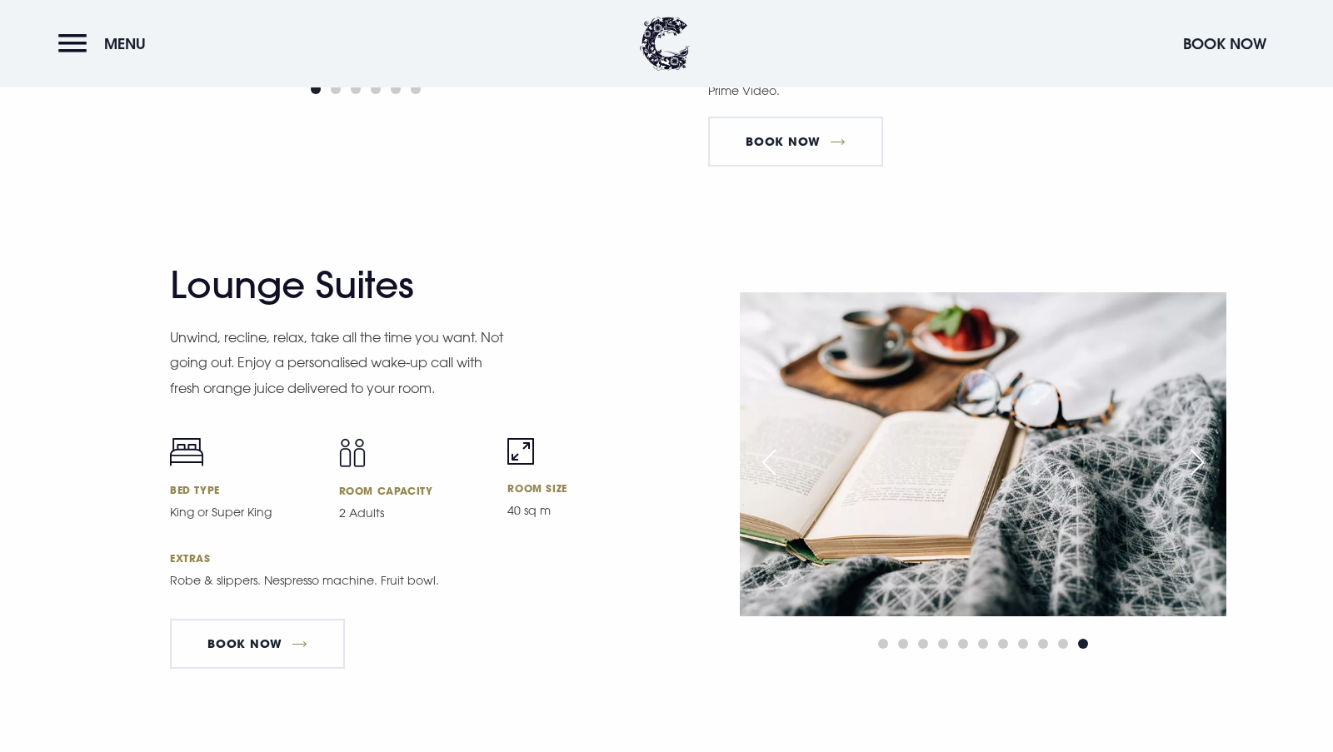
click at [1201, 447] on div "Next slide" at bounding box center [1197, 462] width 42 height 37
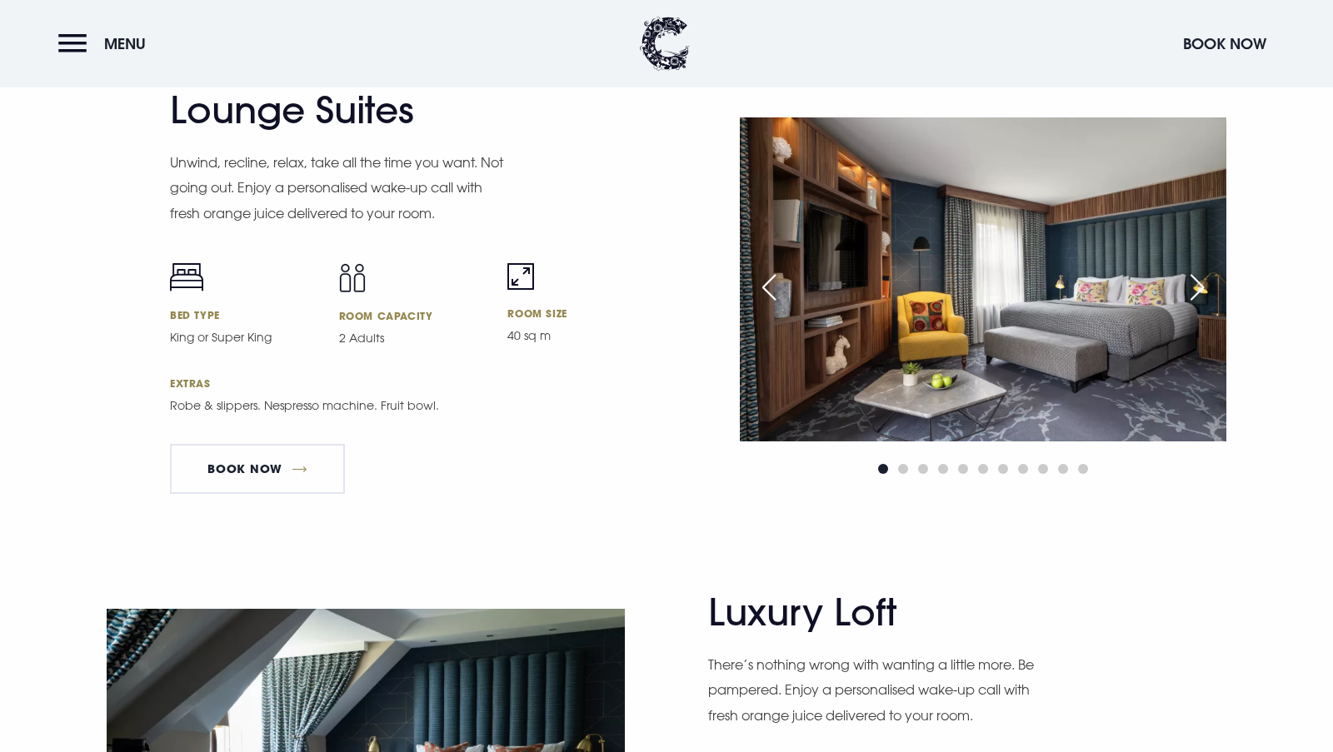
scroll to position [3749, 0]
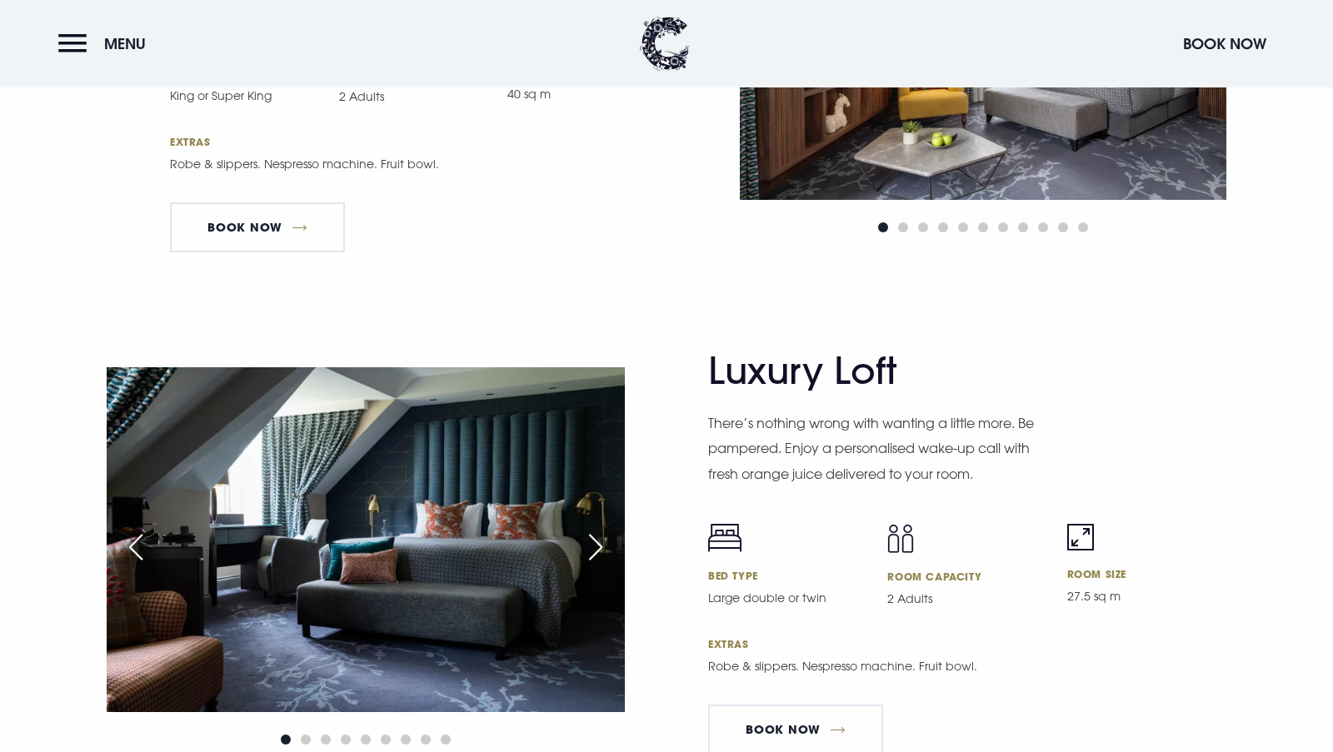
click at [584, 542] on div "Next slide" at bounding box center [596, 547] width 42 height 37
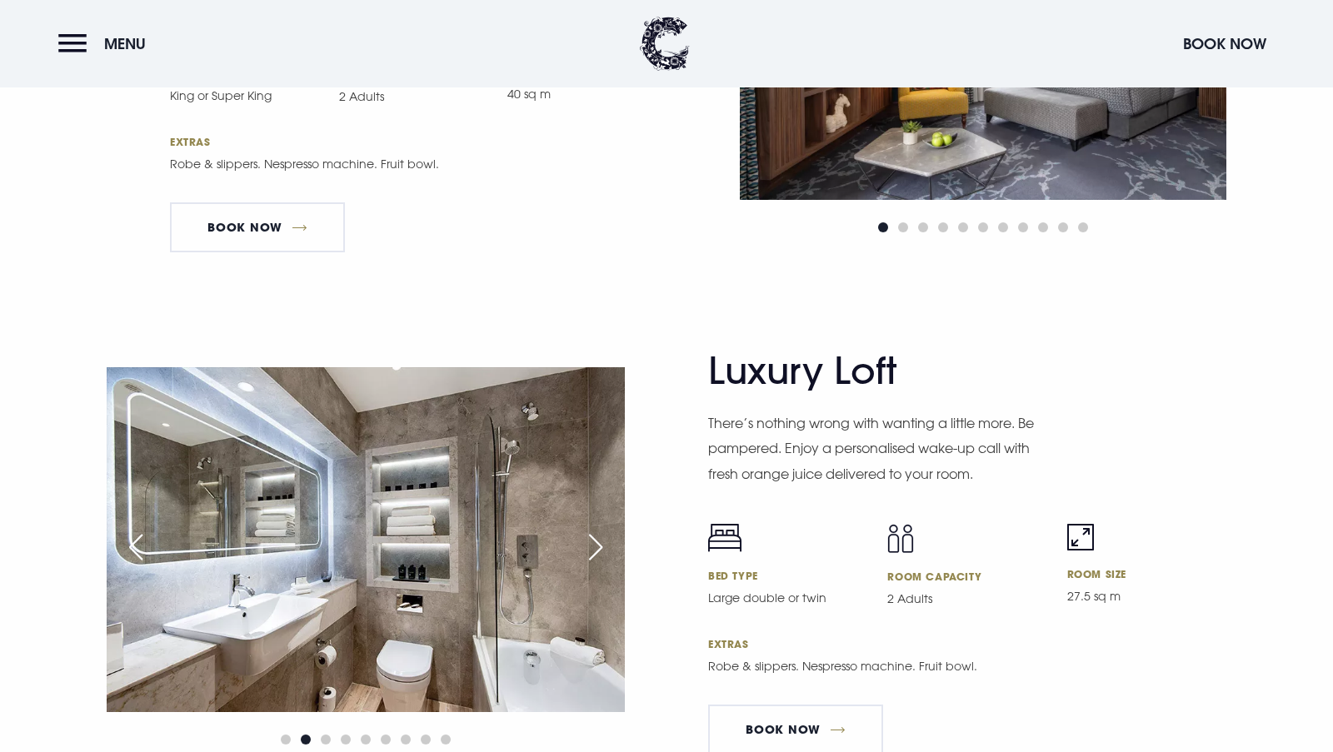
click at [584, 542] on div "Next slide" at bounding box center [596, 547] width 42 height 37
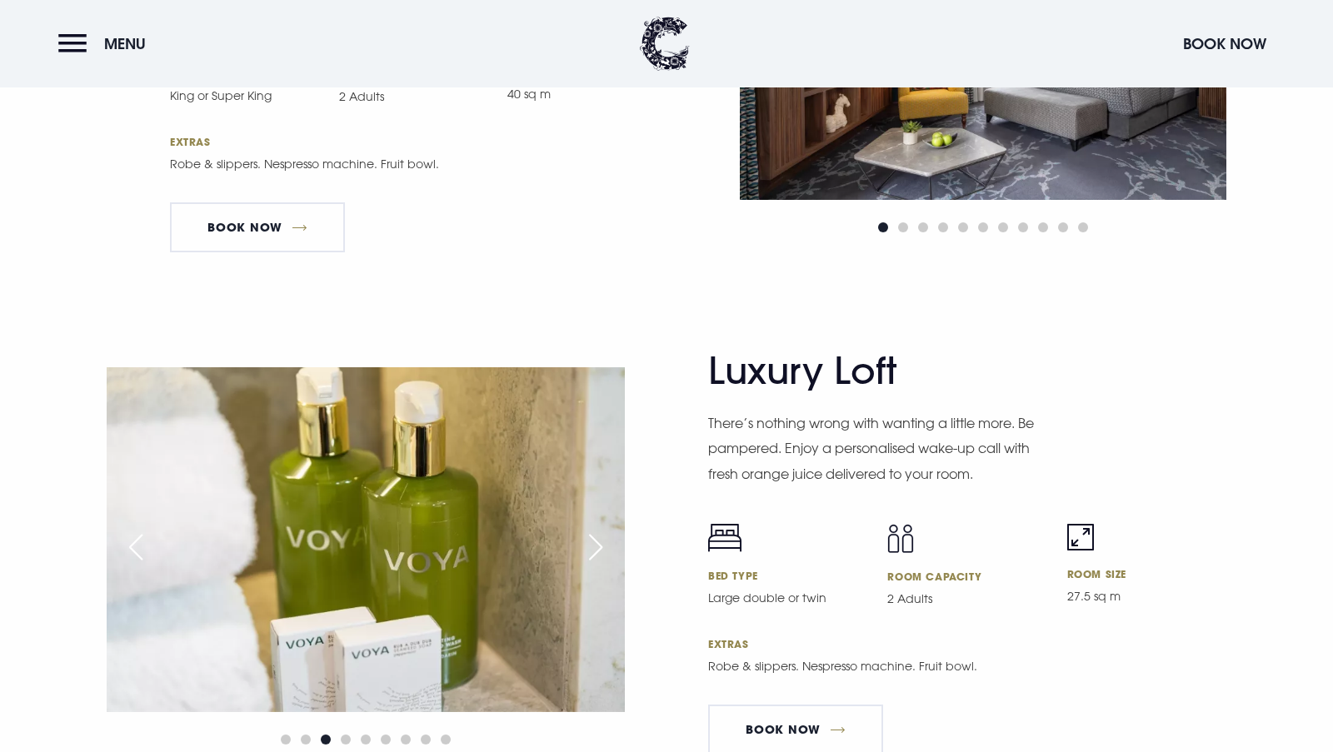
click at [584, 542] on div "Next slide" at bounding box center [596, 547] width 42 height 37
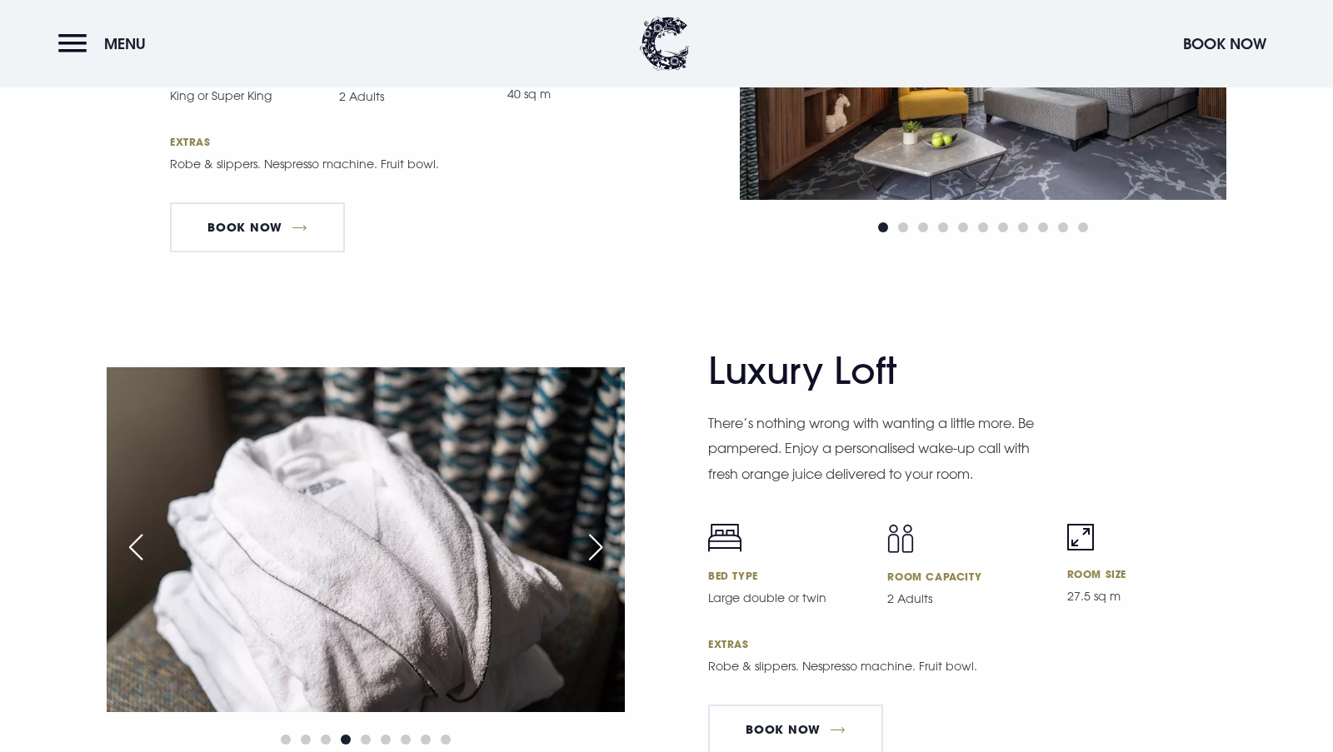
click at [584, 542] on div "Next slide" at bounding box center [596, 547] width 42 height 37
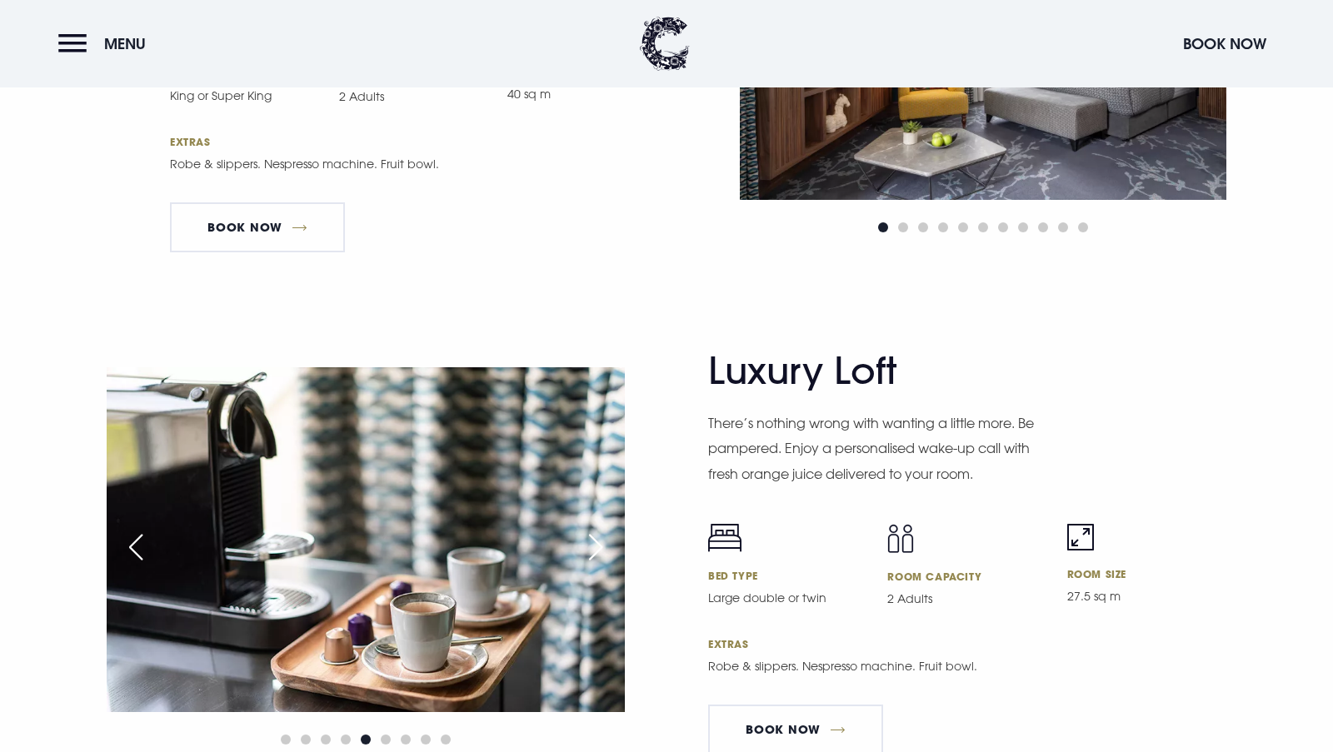
click at [584, 542] on div "Next slide" at bounding box center [596, 547] width 42 height 37
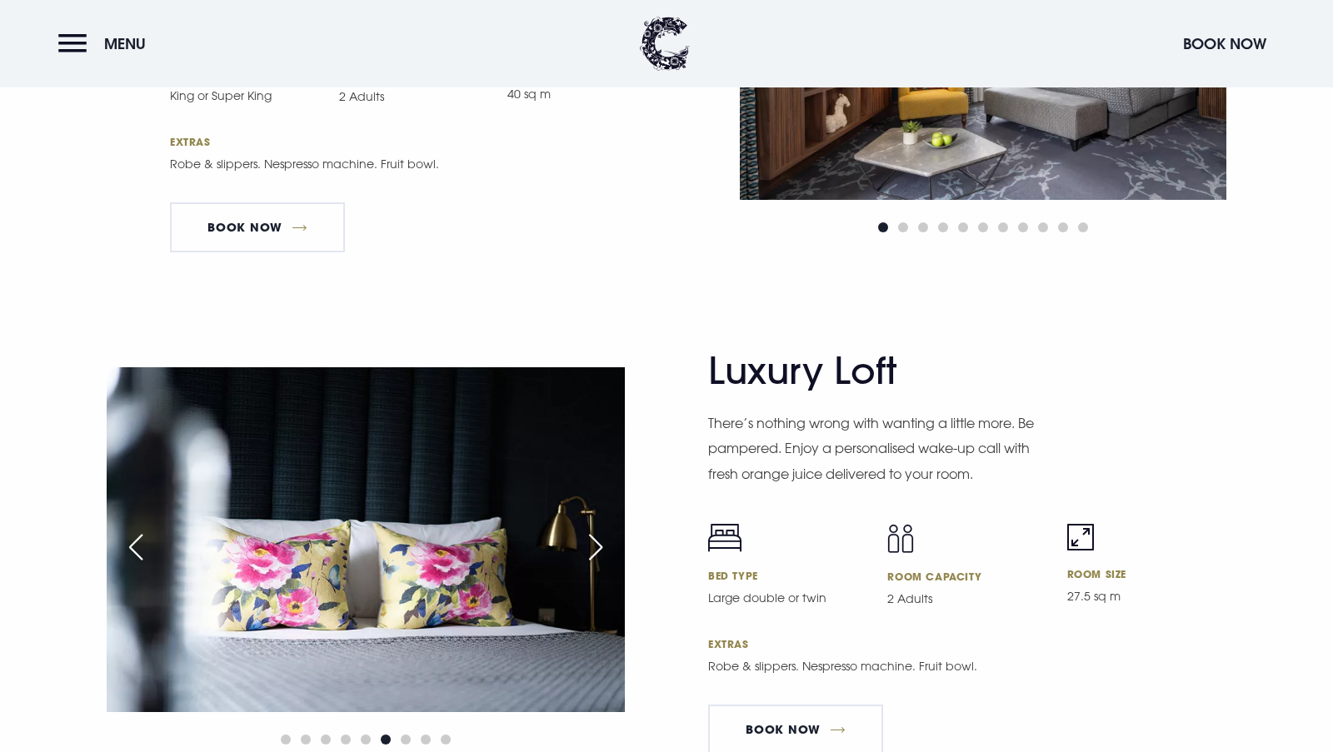
click at [584, 542] on div "Next slide" at bounding box center [596, 547] width 42 height 37
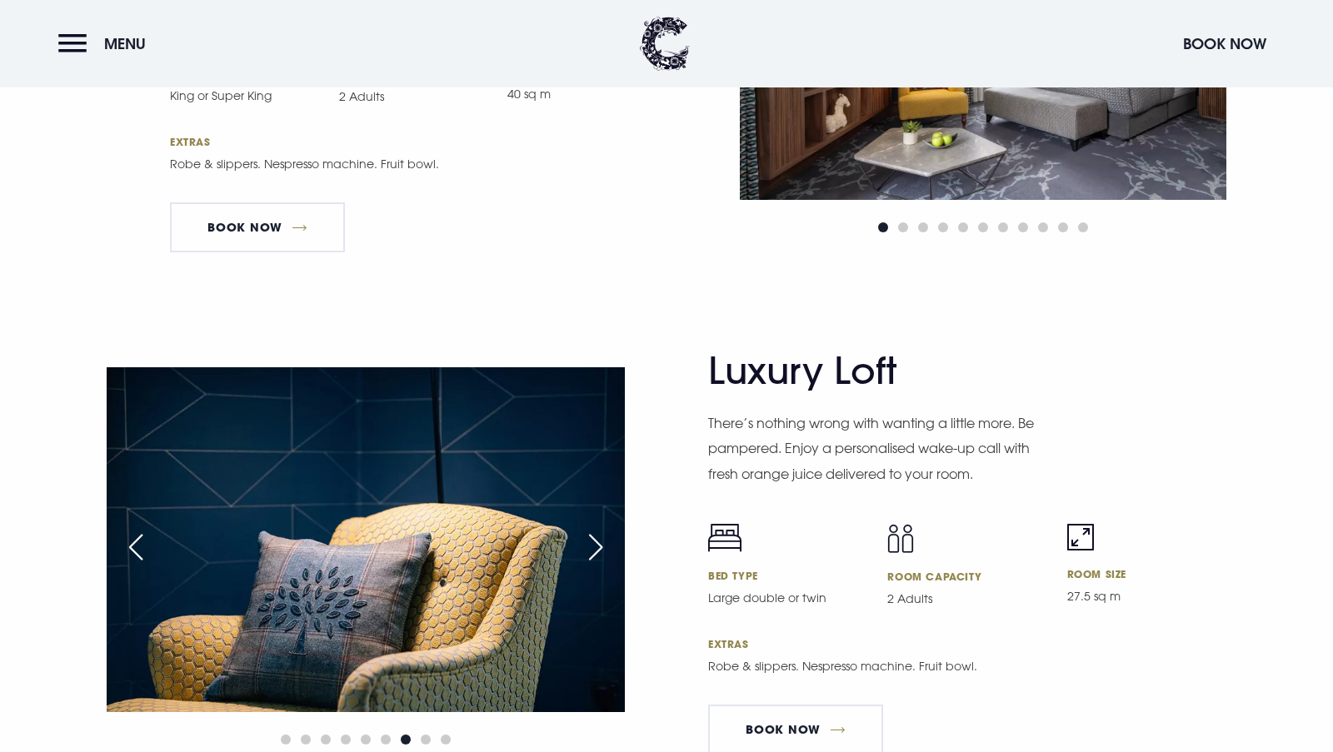
click at [584, 542] on div "Next slide" at bounding box center [596, 547] width 42 height 37
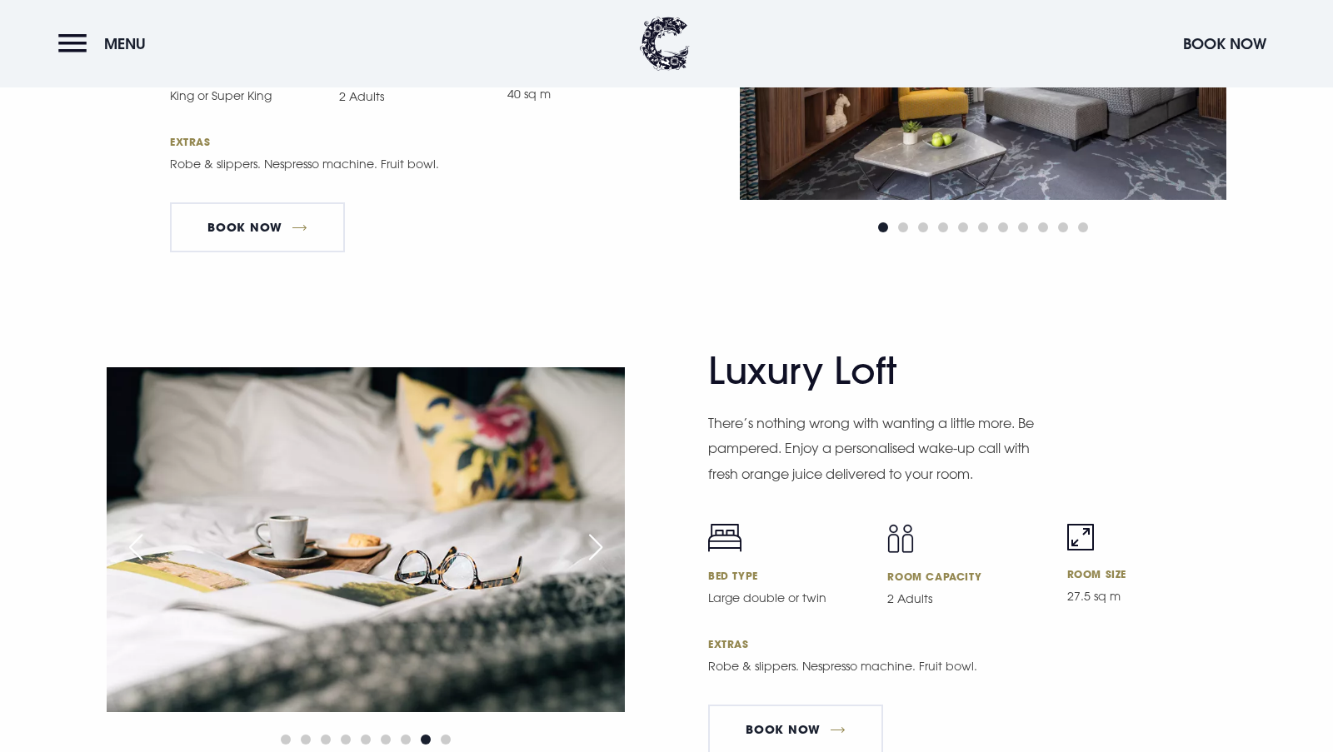
click at [584, 542] on div "Next slide" at bounding box center [596, 547] width 42 height 37
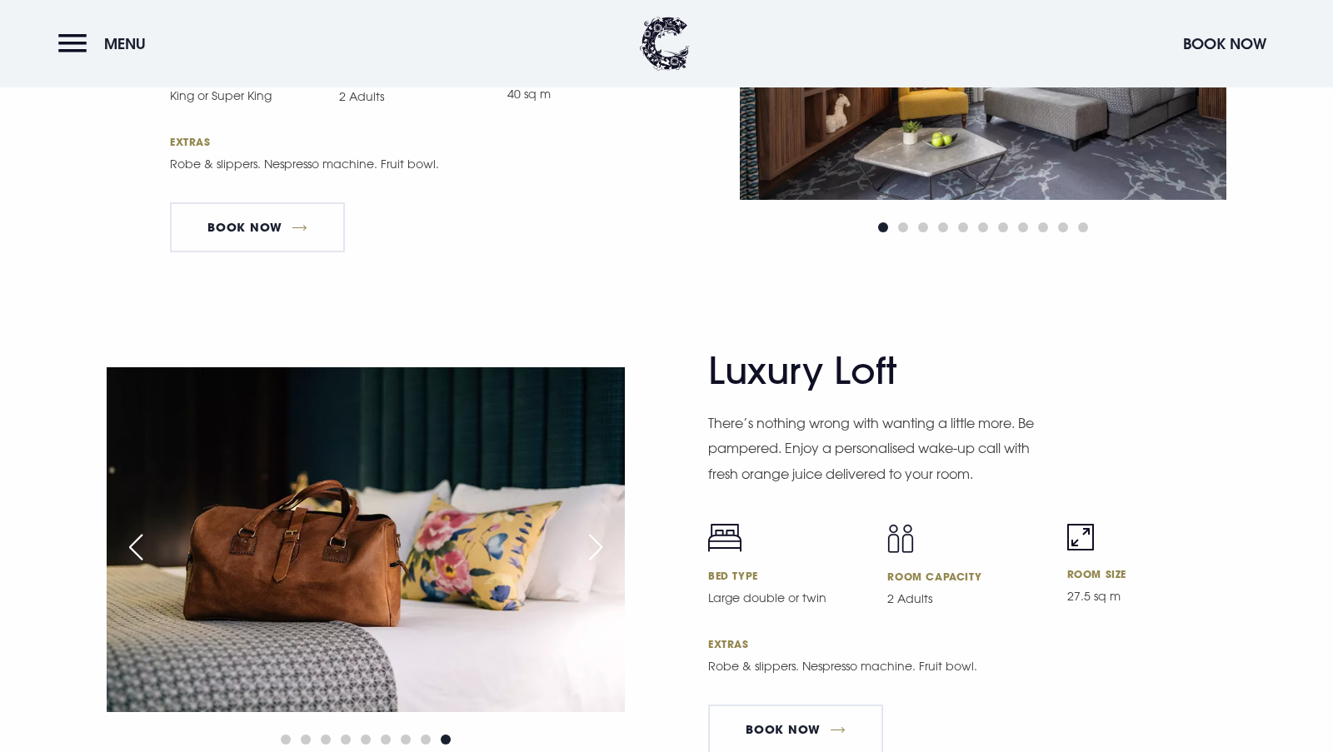
click at [584, 542] on div "Next slide" at bounding box center [596, 547] width 42 height 37
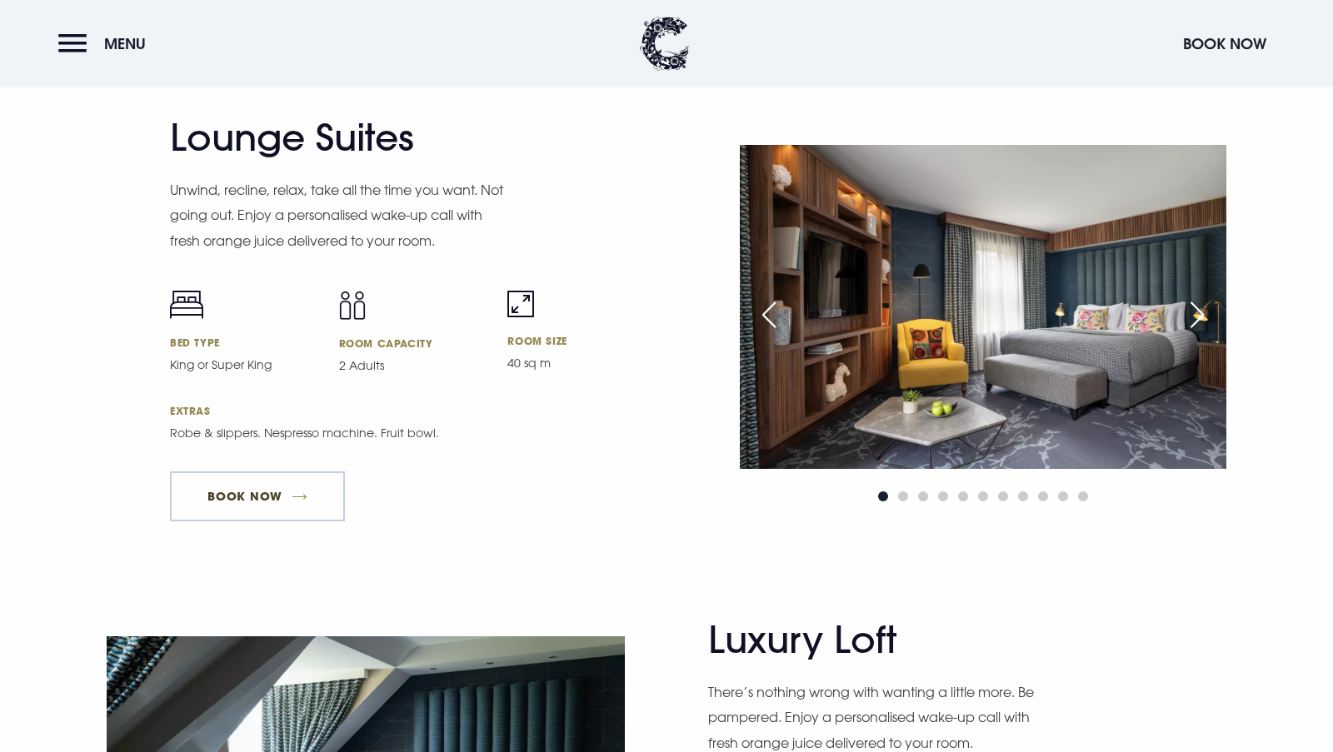
scroll to position [3416, 0]
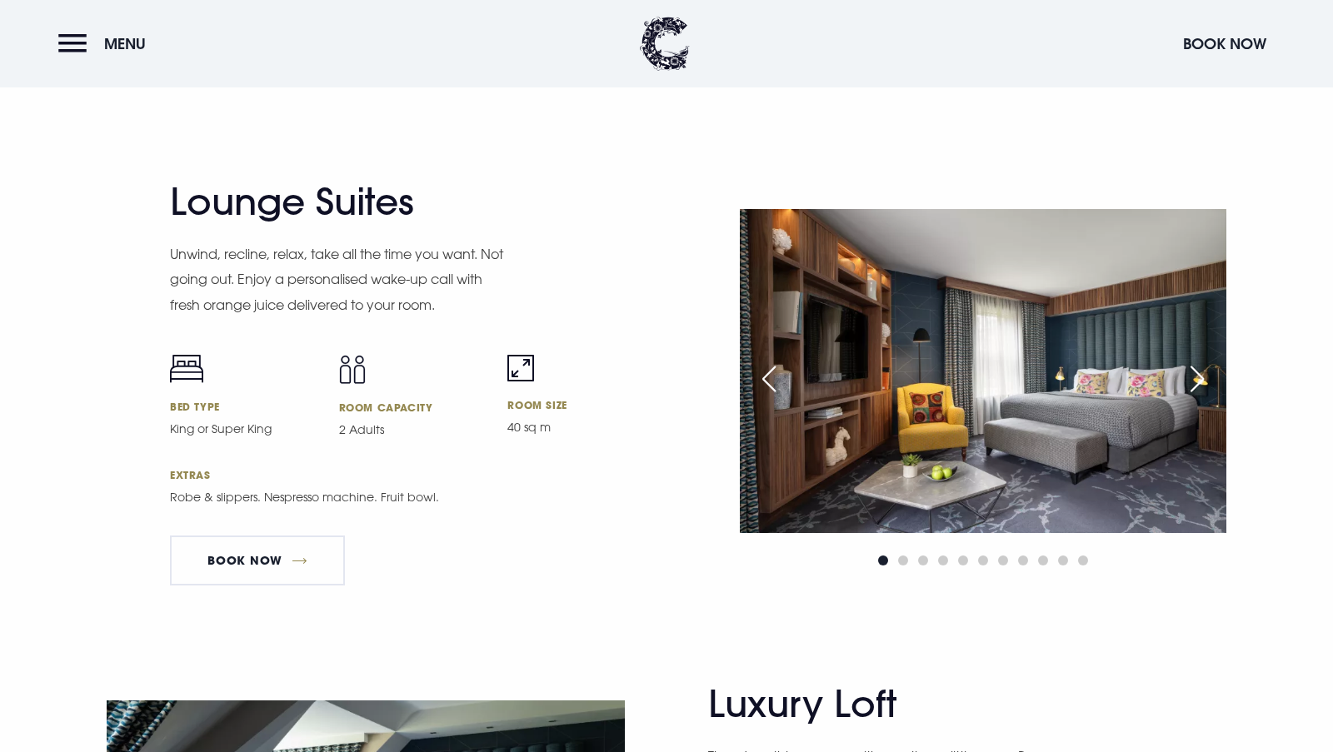
click at [1187, 377] on div "Next slide" at bounding box center [1197, 379] width 42 height 37
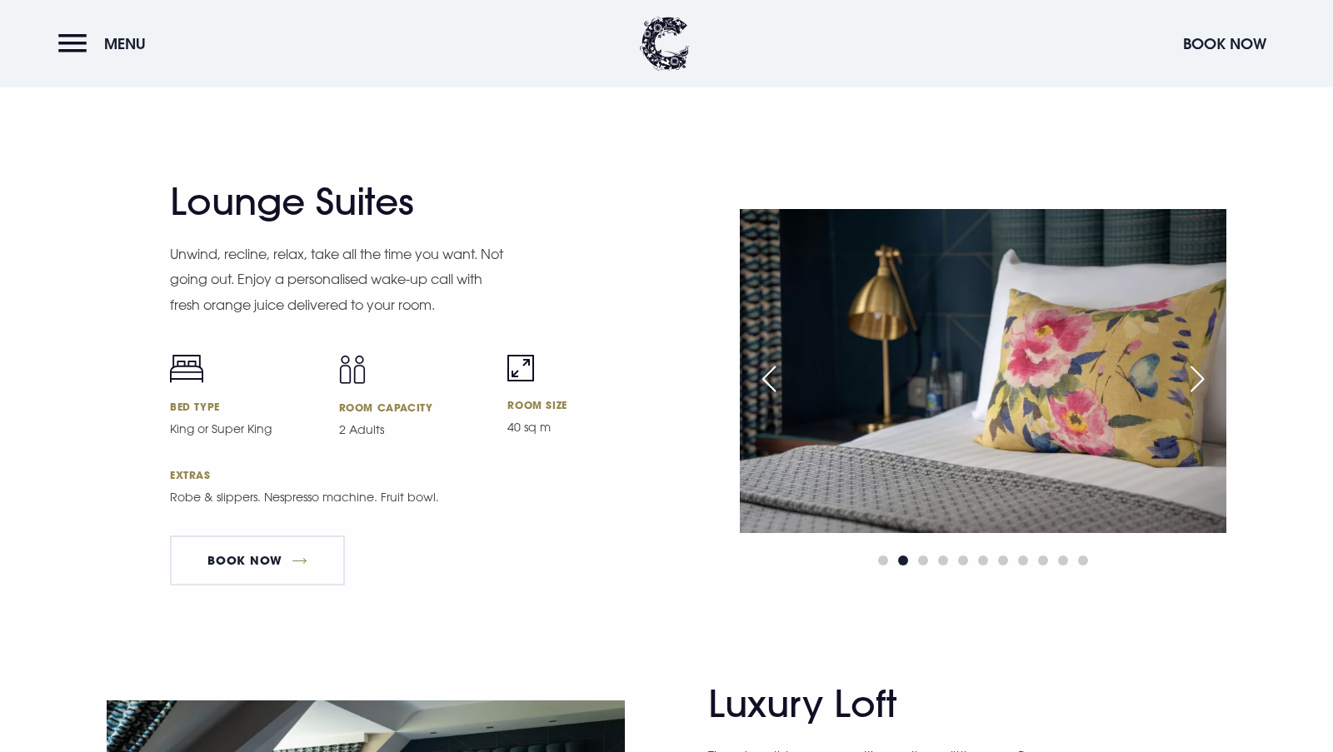
click at [1187, 379] on div "Next slide" at bounding box center [1197, 379] width 42 height 37
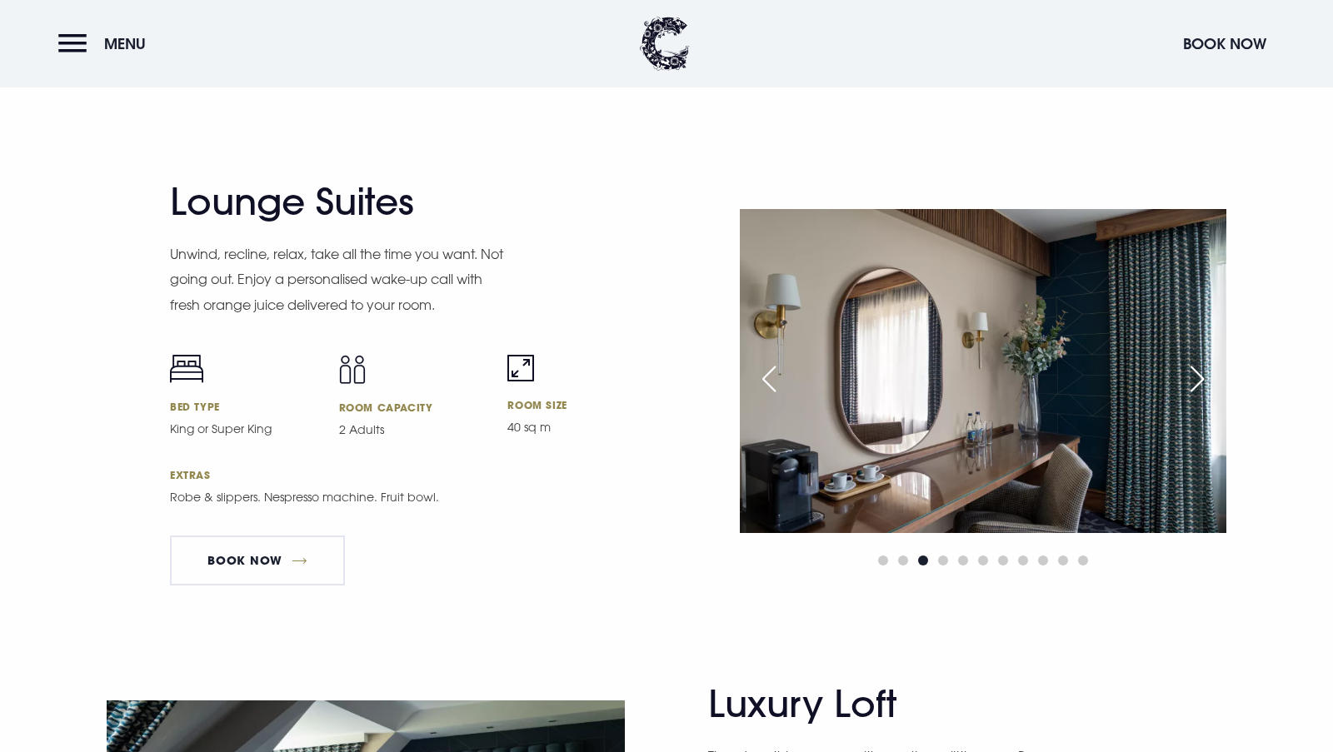
click at [1187, 379] on div "Next slide" at bounding box center [1197, 379] width 42 height 37
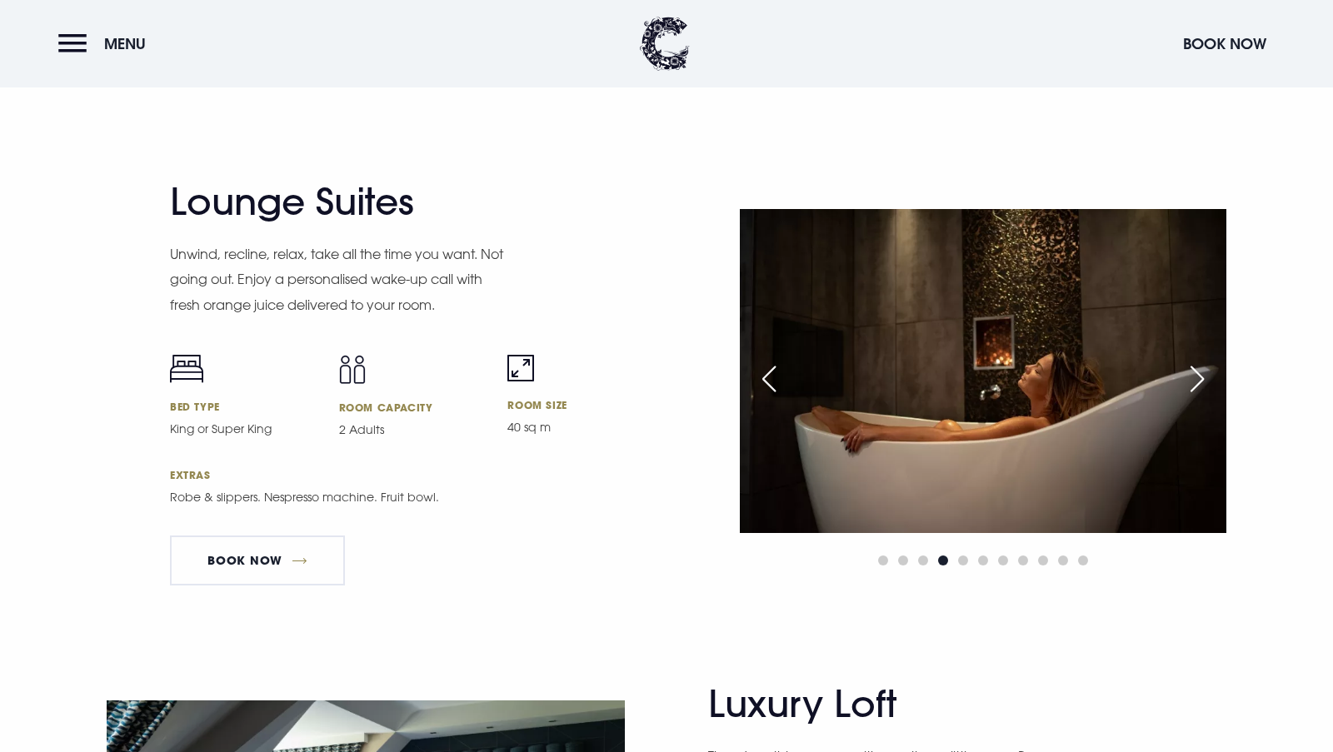
click at [1187, 379] on div "Next slide" at bounding box center [1197, 379] width 42 height 37
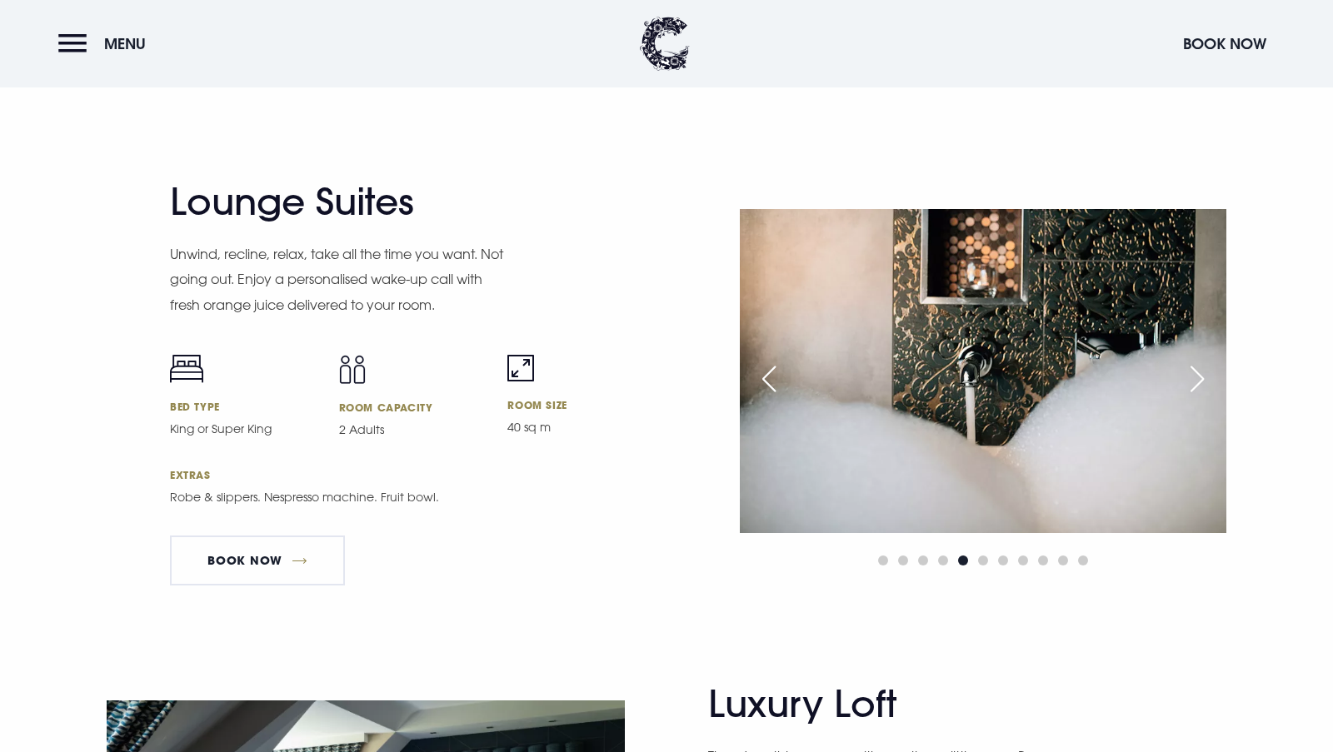
click at [1187, 379] on div "Next slide" at bounding box center [1197, 379] width 42 height 37
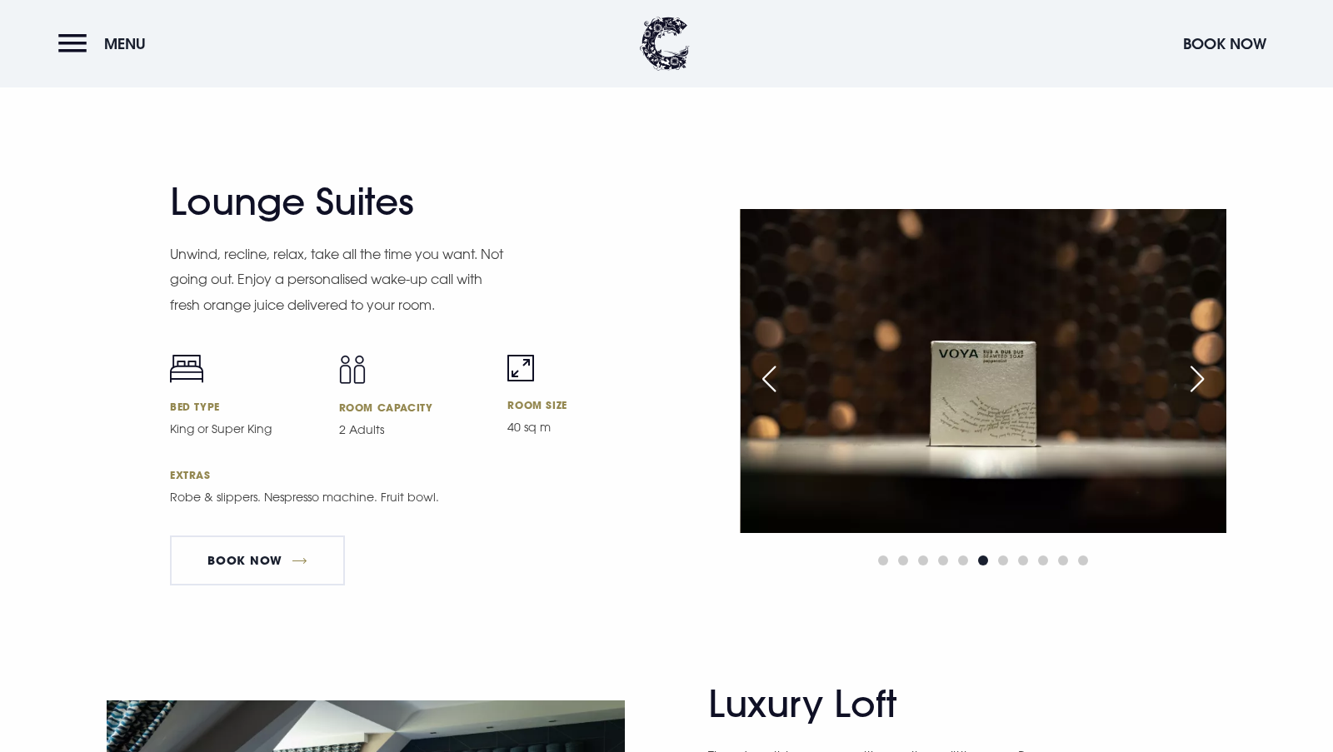
click at [1189, 379] on div "Next slide" at bounding box center [1197, 379] width 42 height 37
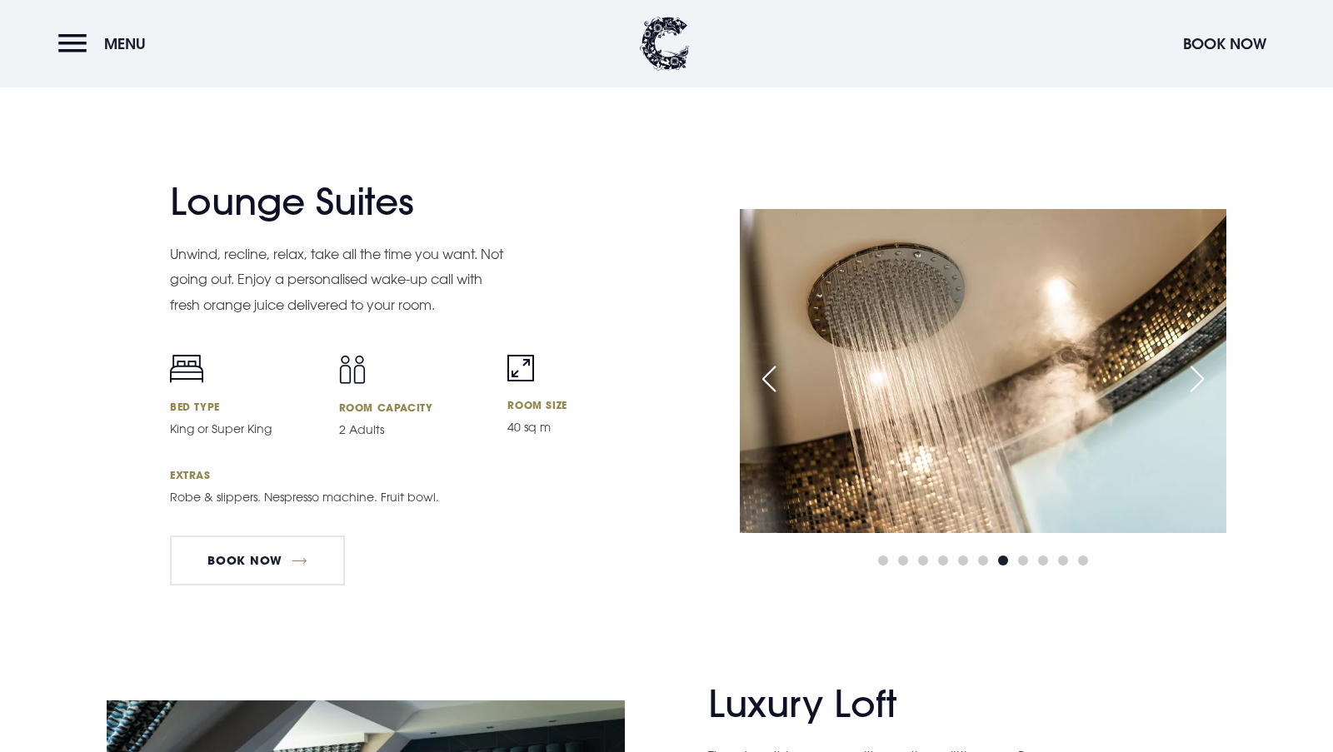
click at [1194, 382] on div "Next slide" at bounding box center [1197, 379] width 42 height 37
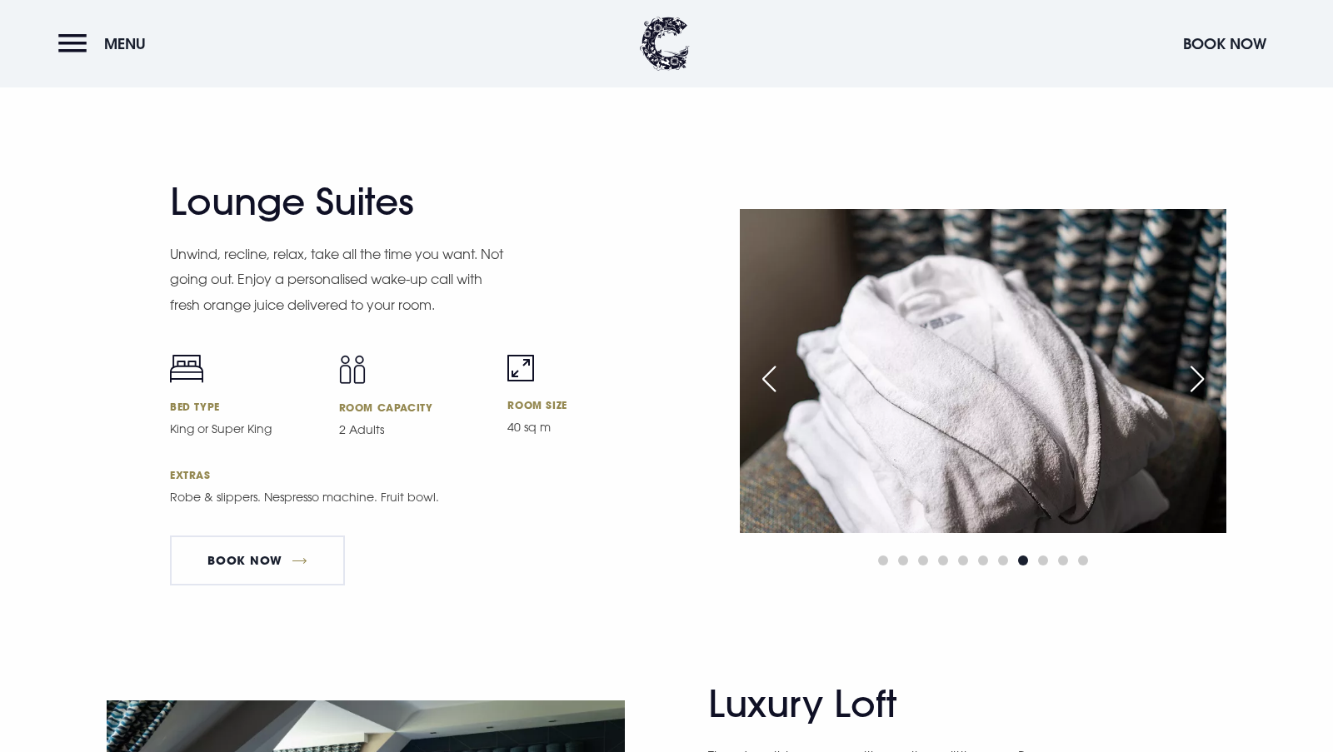
click at [1194, 382] on div "Next slide" at bounding box center [1197, 379] width 42 height 37
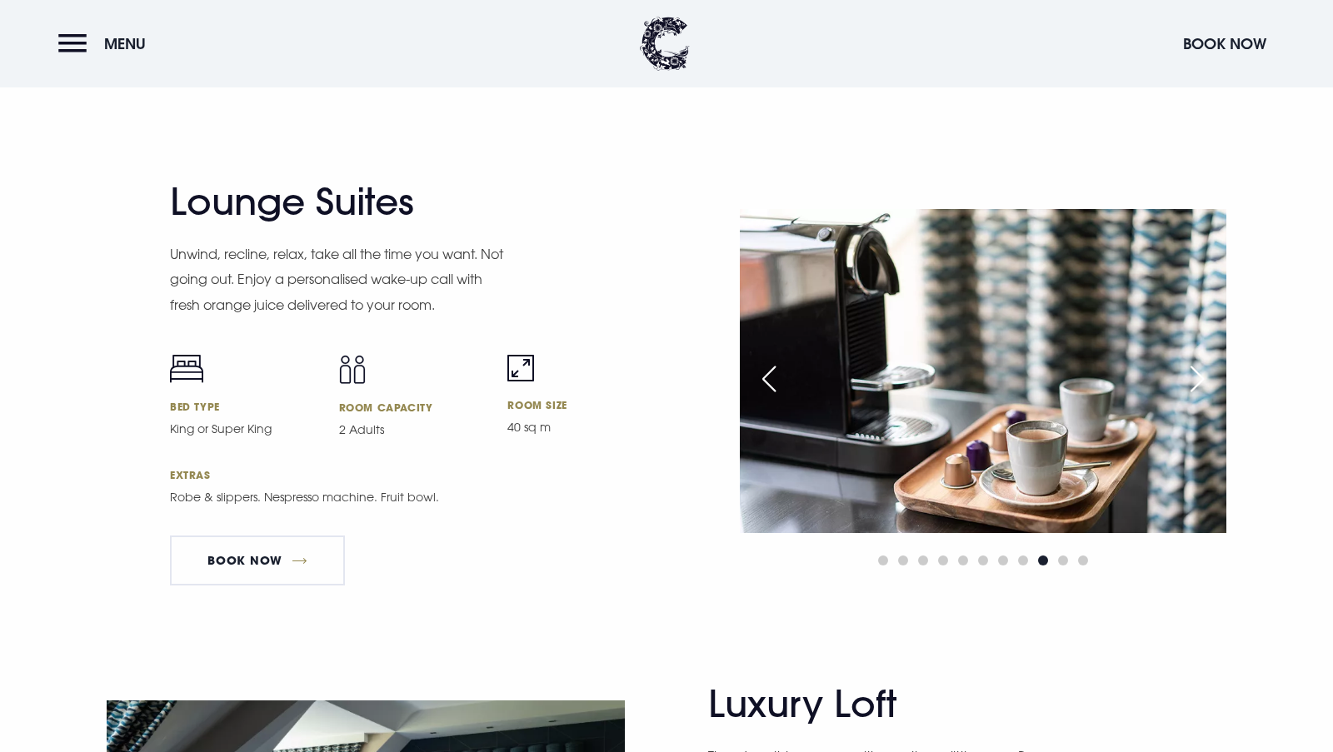
click at [1194, 382] on div "Next slide" at bounding box center [1197, 379] width 42 height 37
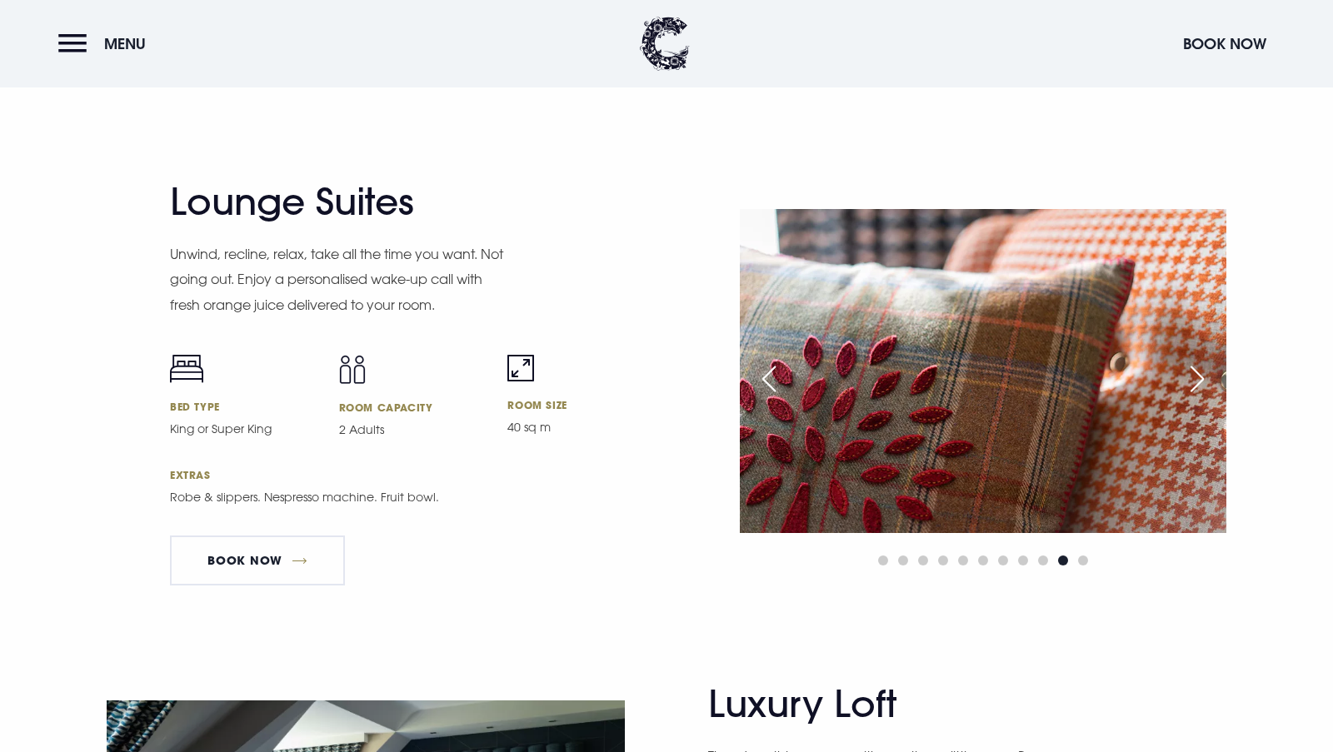
click at [1194, 382] on div "Next slide" at bounding box center [1197, 379] width 42 height 37
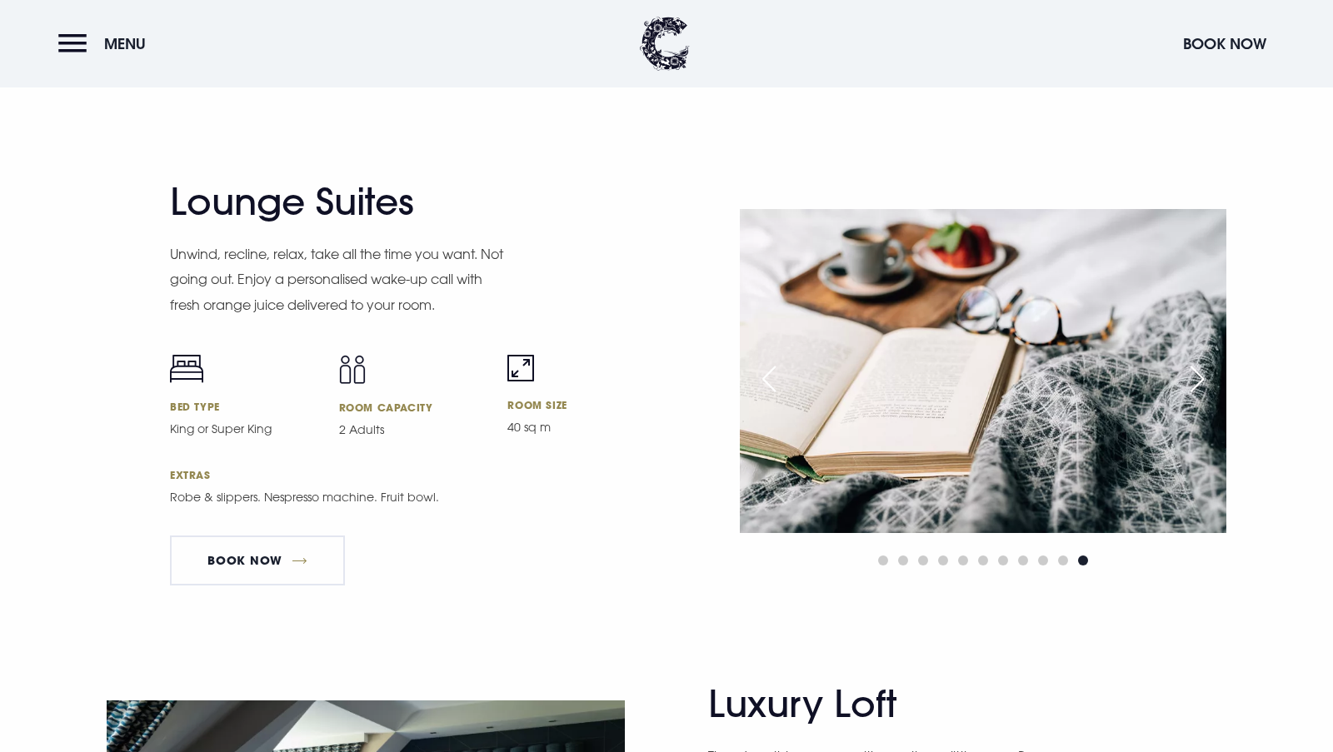
click at [1194, 382] on div "Next slide" at bounding box center [1197, 379] width 42 height 37
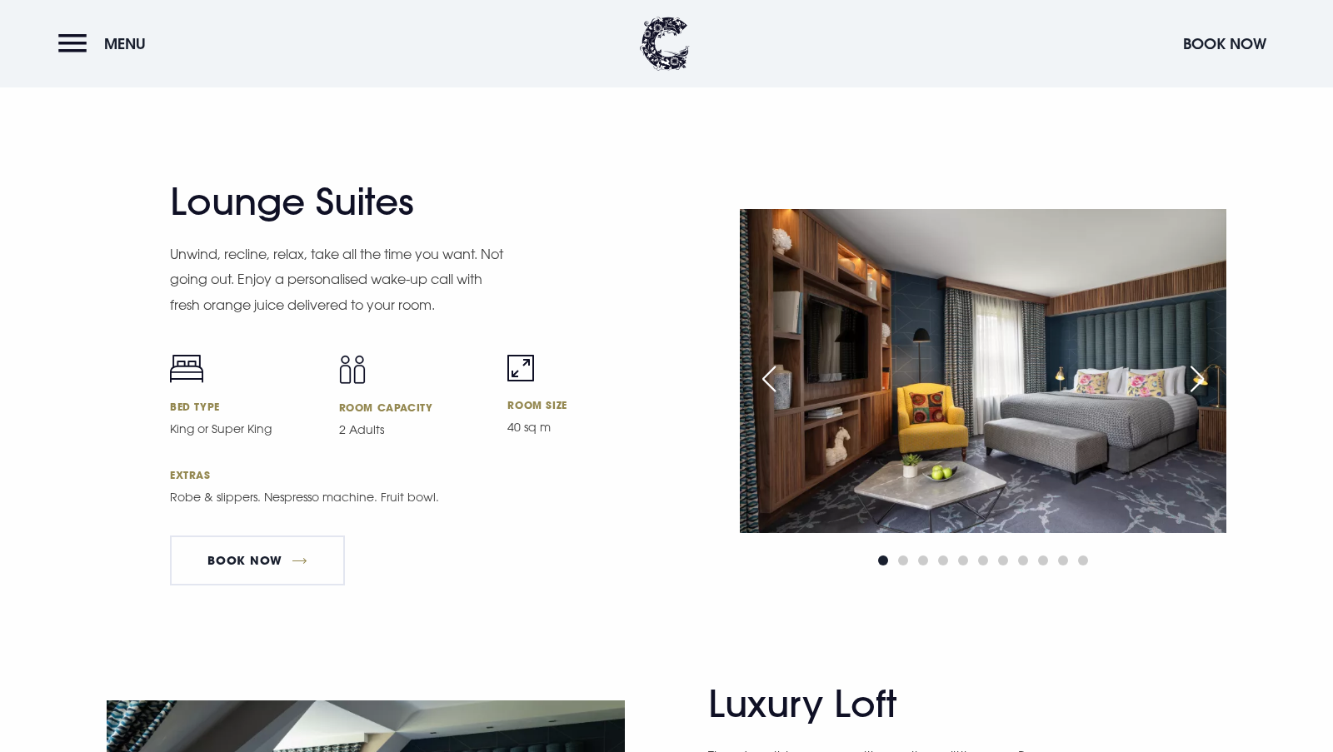
click at [1194, 382] on div "Next slide" at bounding box center [1197, 379] width 42 height 37
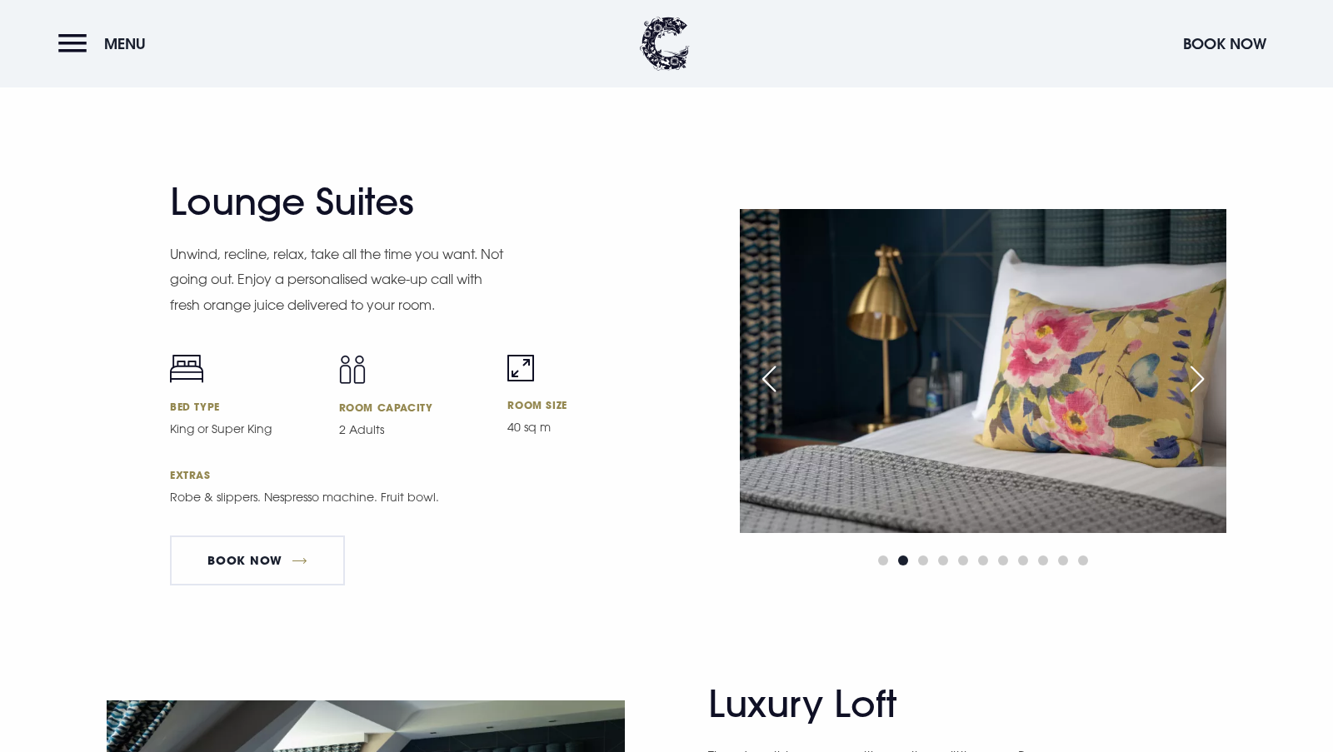
click at [774, 373] on div "Previous slide" at bounding box center [769, 379] width 42 height 37
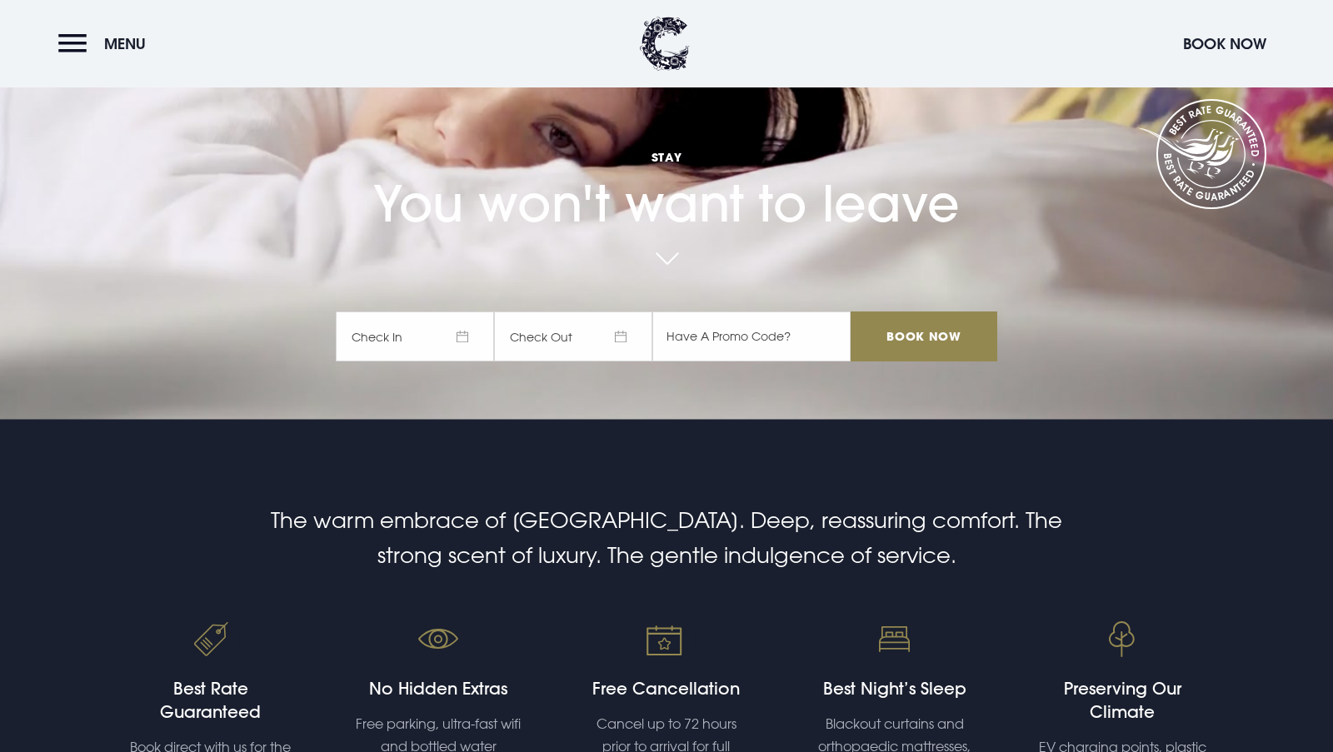
scroll to position [0, 0]
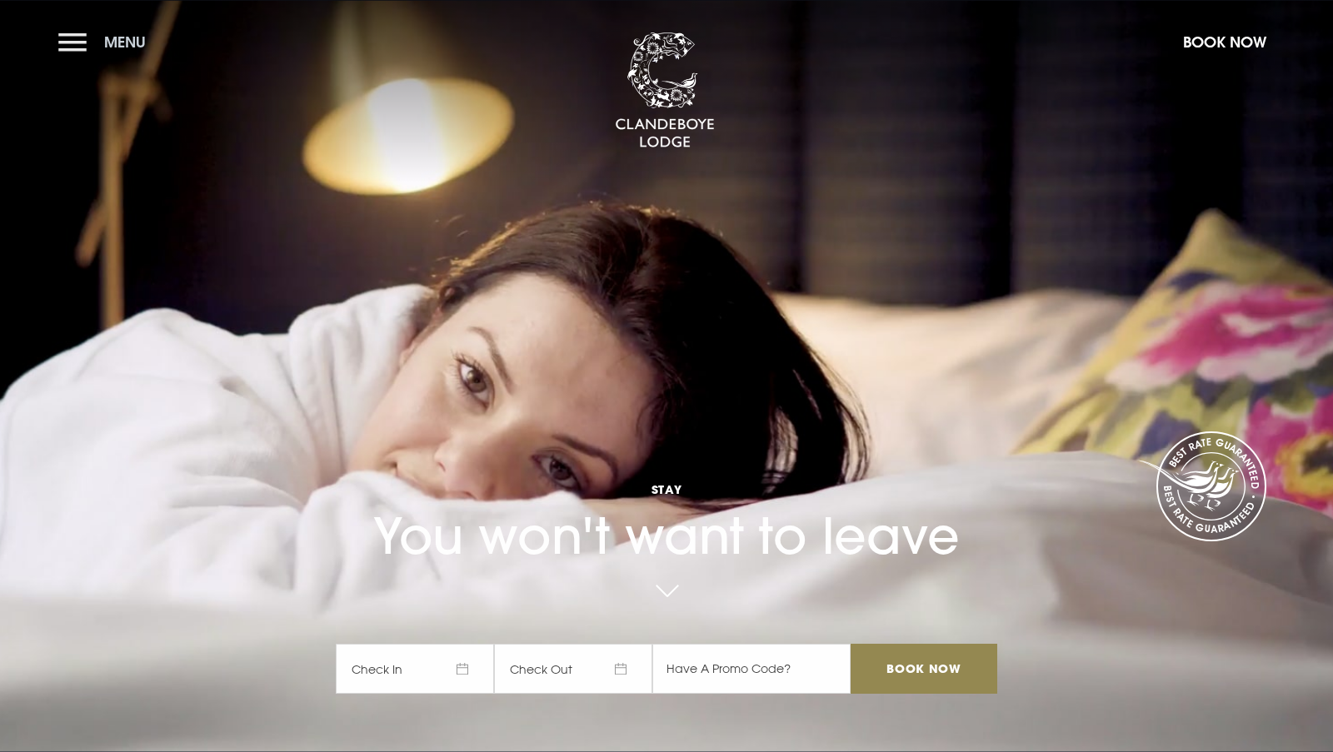
click at [68, 35] on button "Menu" at bounding box center [106, 42] width 96 height 36
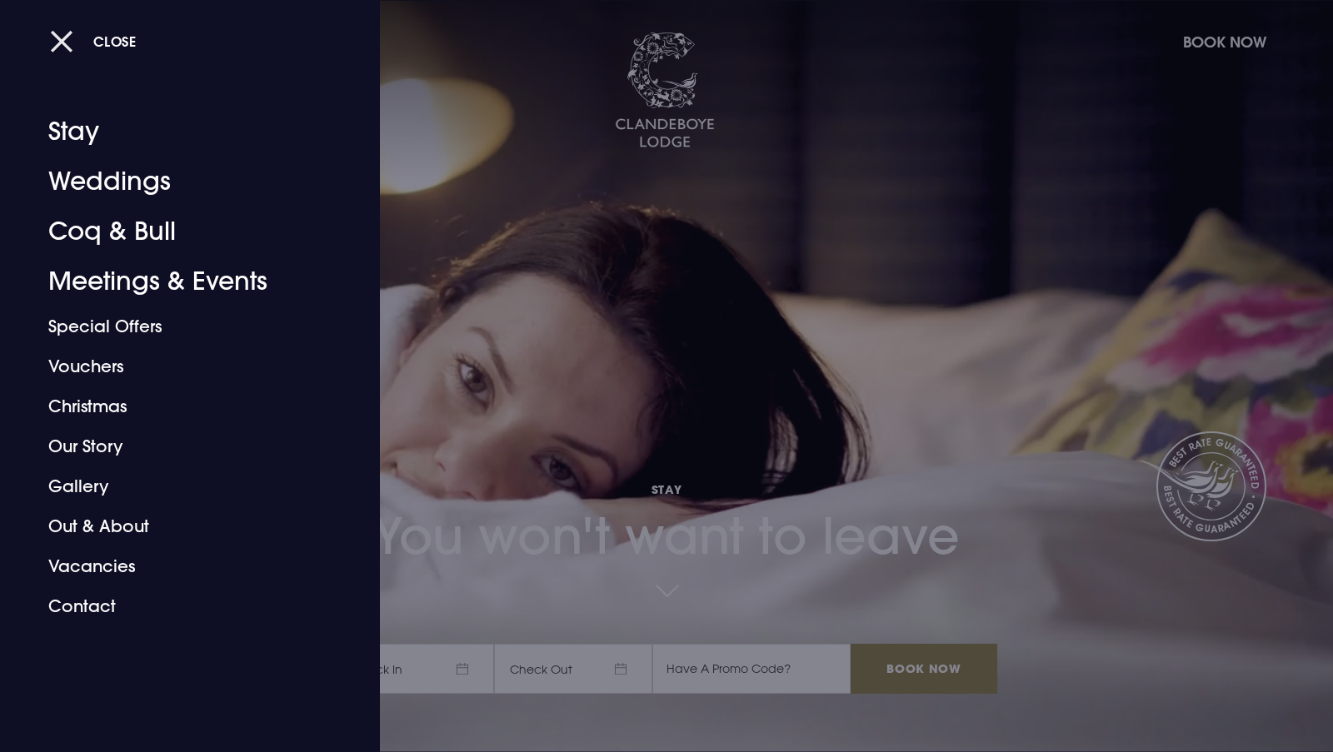
click at [56, 37] on button "Close" at bounding box center [93, 41] width 87 height 34
